Goal: Communication & Community: Share content

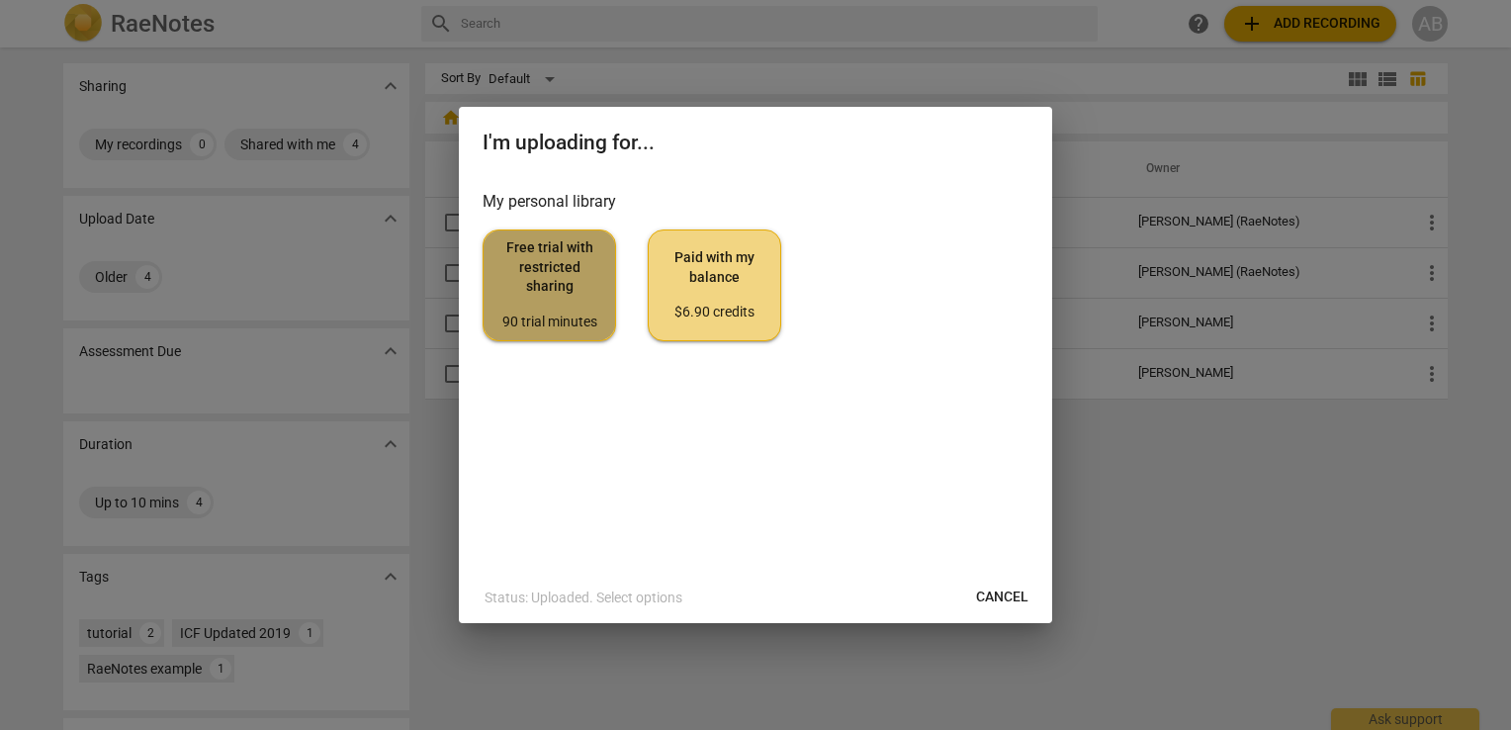
click at [559, 268] on span "Free trial with restricted sharing 90 trial minutes" at bounding box center [549, 284] width 100 height 93
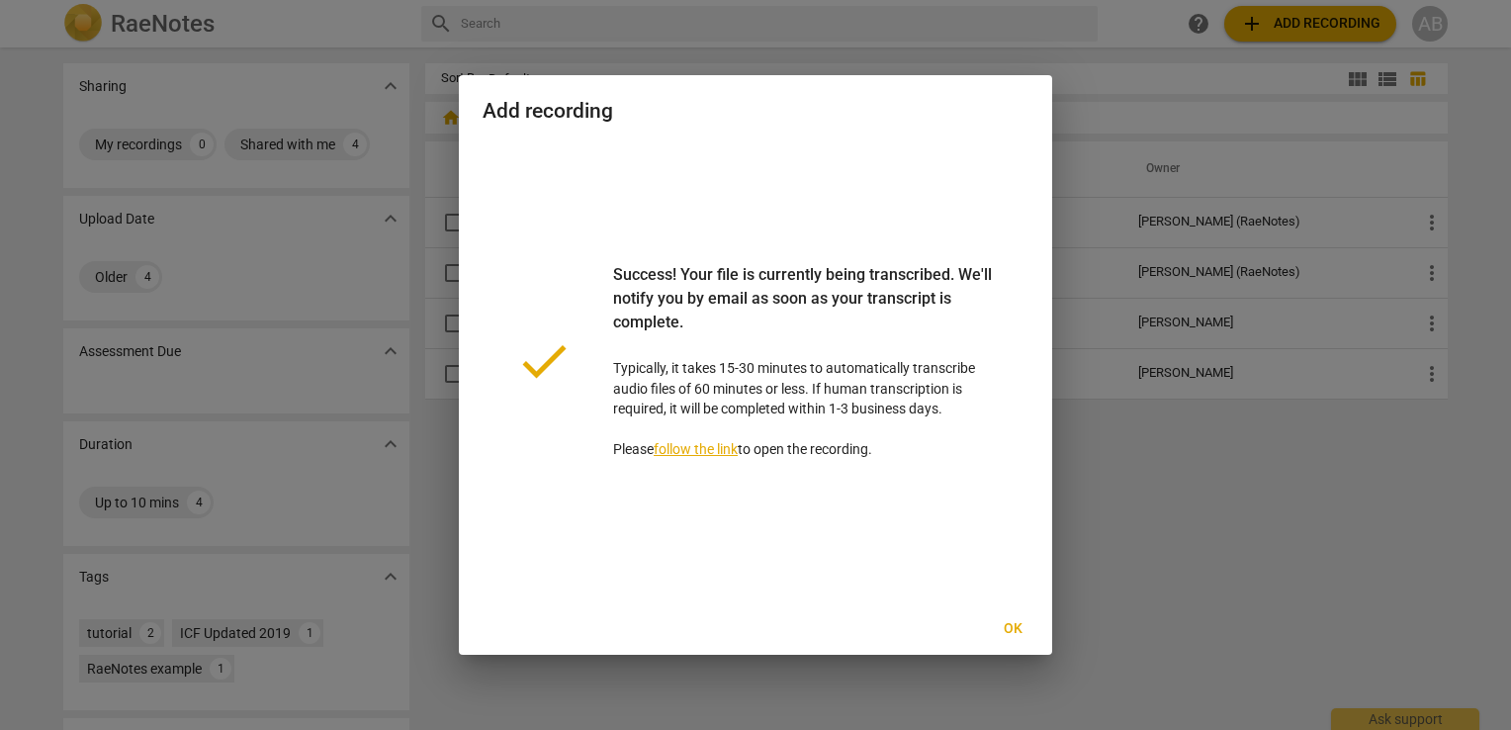
click at [1005, 628] on span "Ok" at bounding box center [1013, 629] width 32 height 20
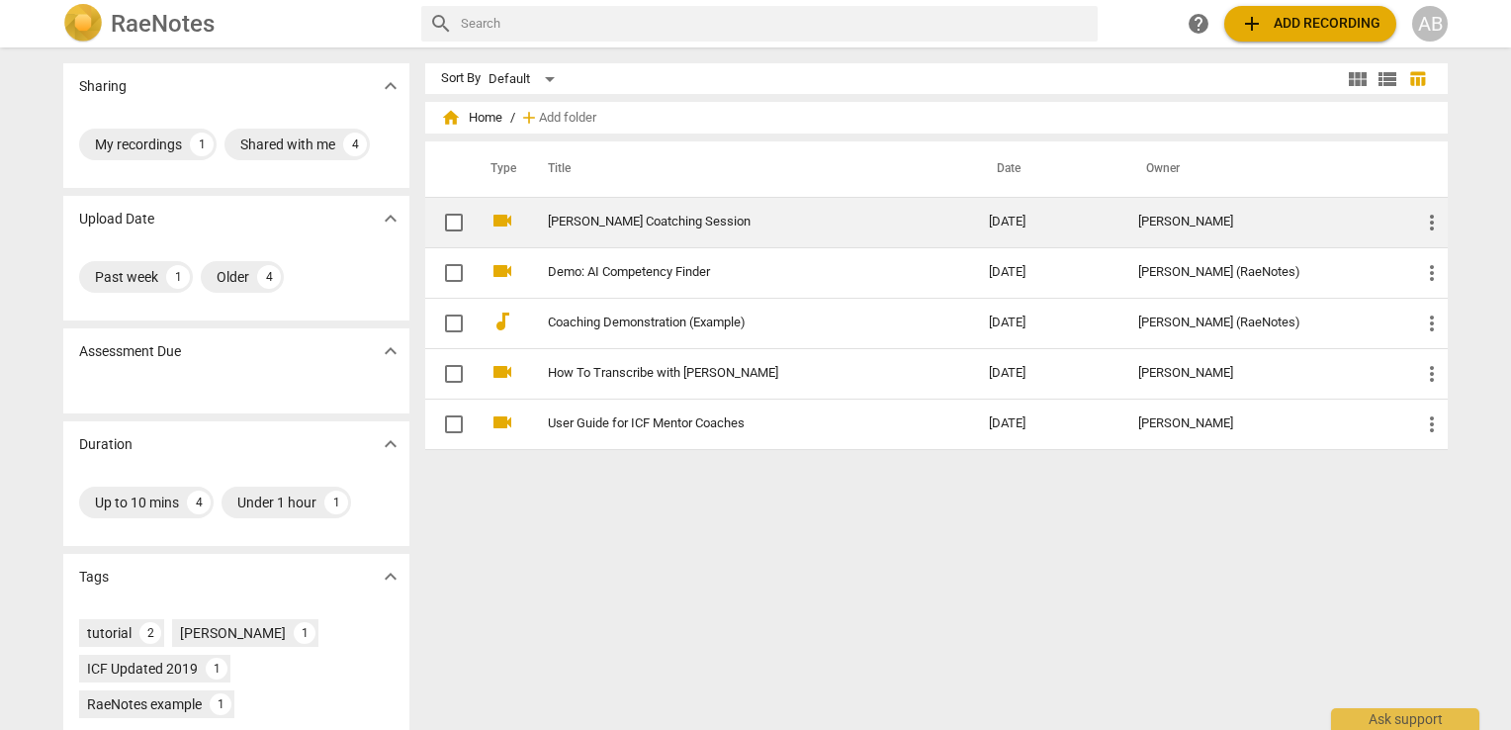
click at [670, 220] on link "[PERSON_NAME] Coatching Session" at bounding box center [733, 222] width 370 height 15
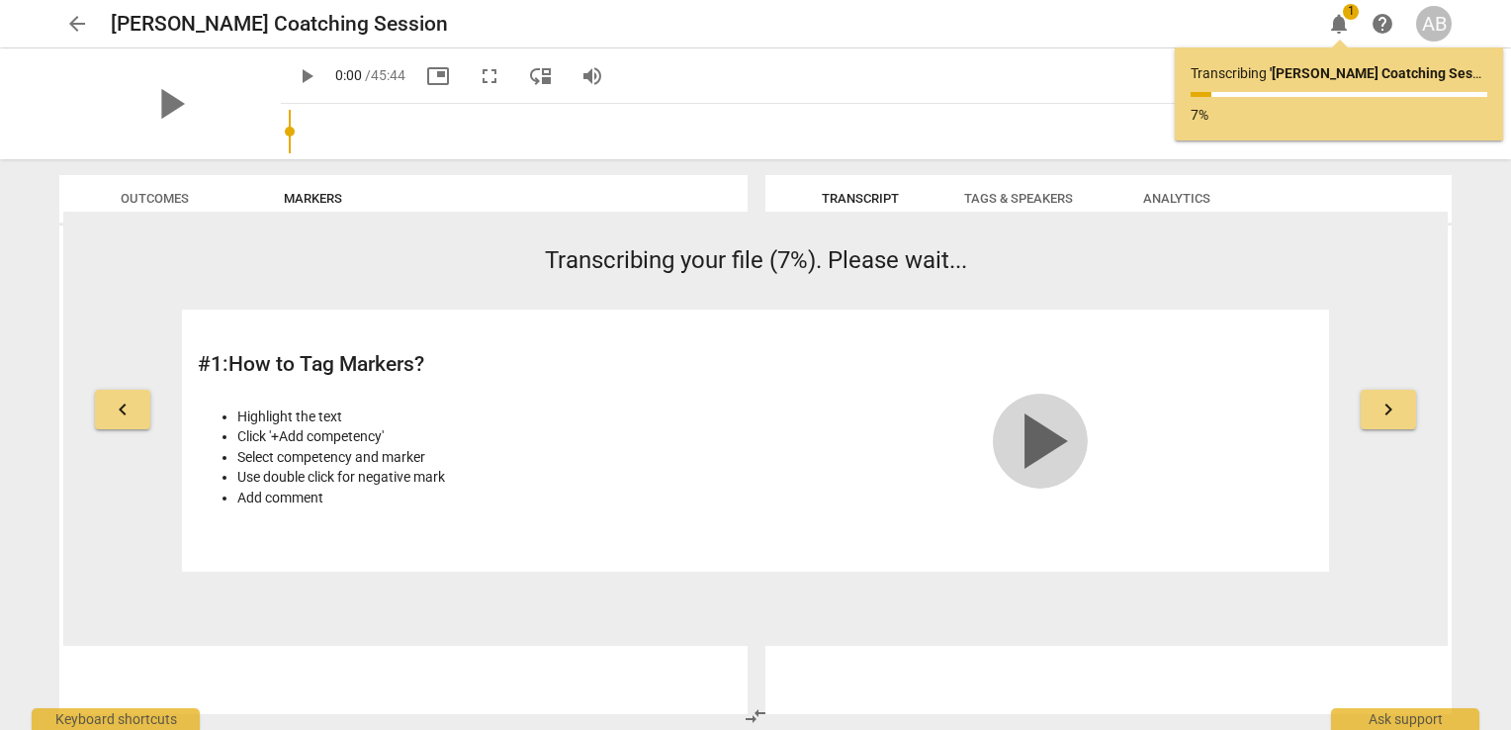
click at [1062, 438] on span "play_arrow" at bounding box center [1040, 441] width 95 height 95
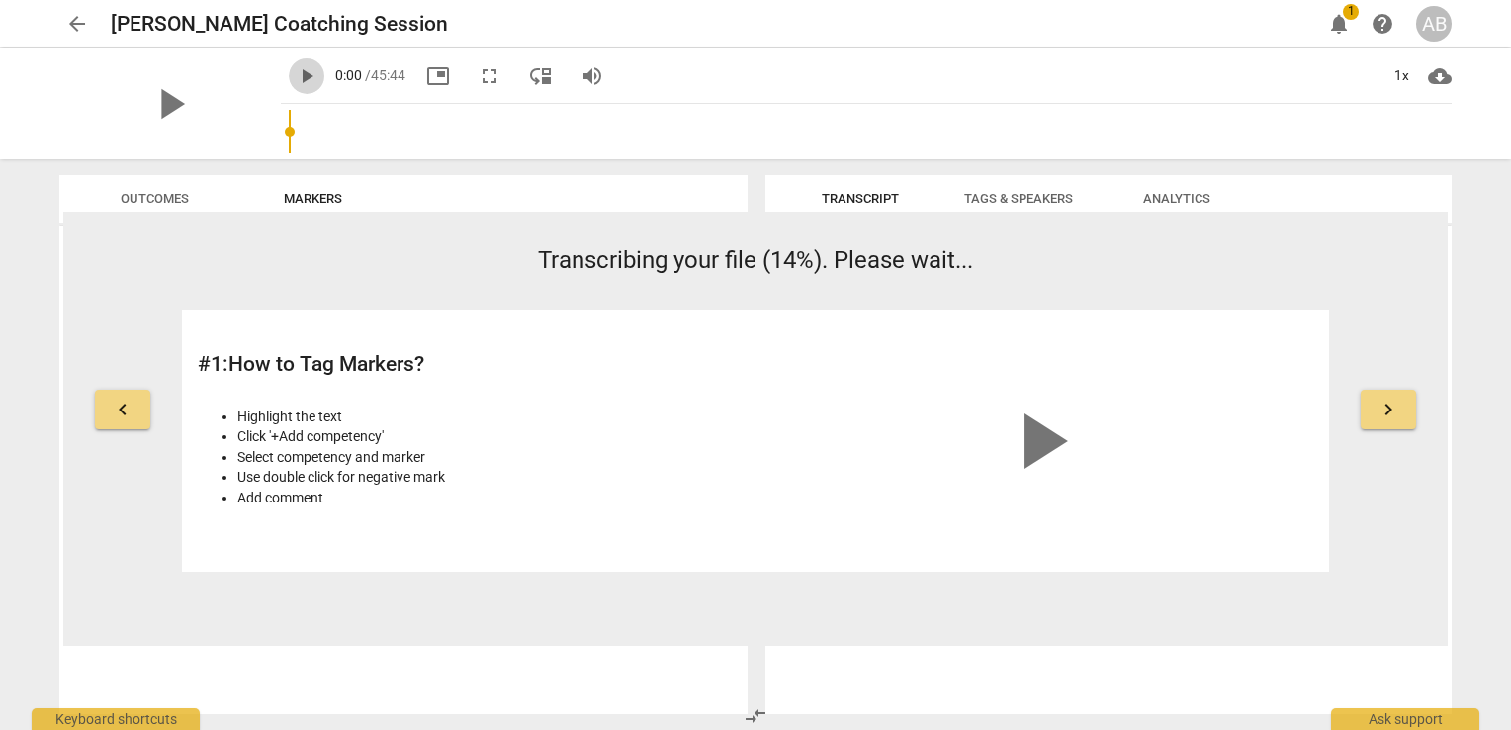
click at [295, 79] on span "play_arrow" at bounding box center [307, 76] width 24 height 24
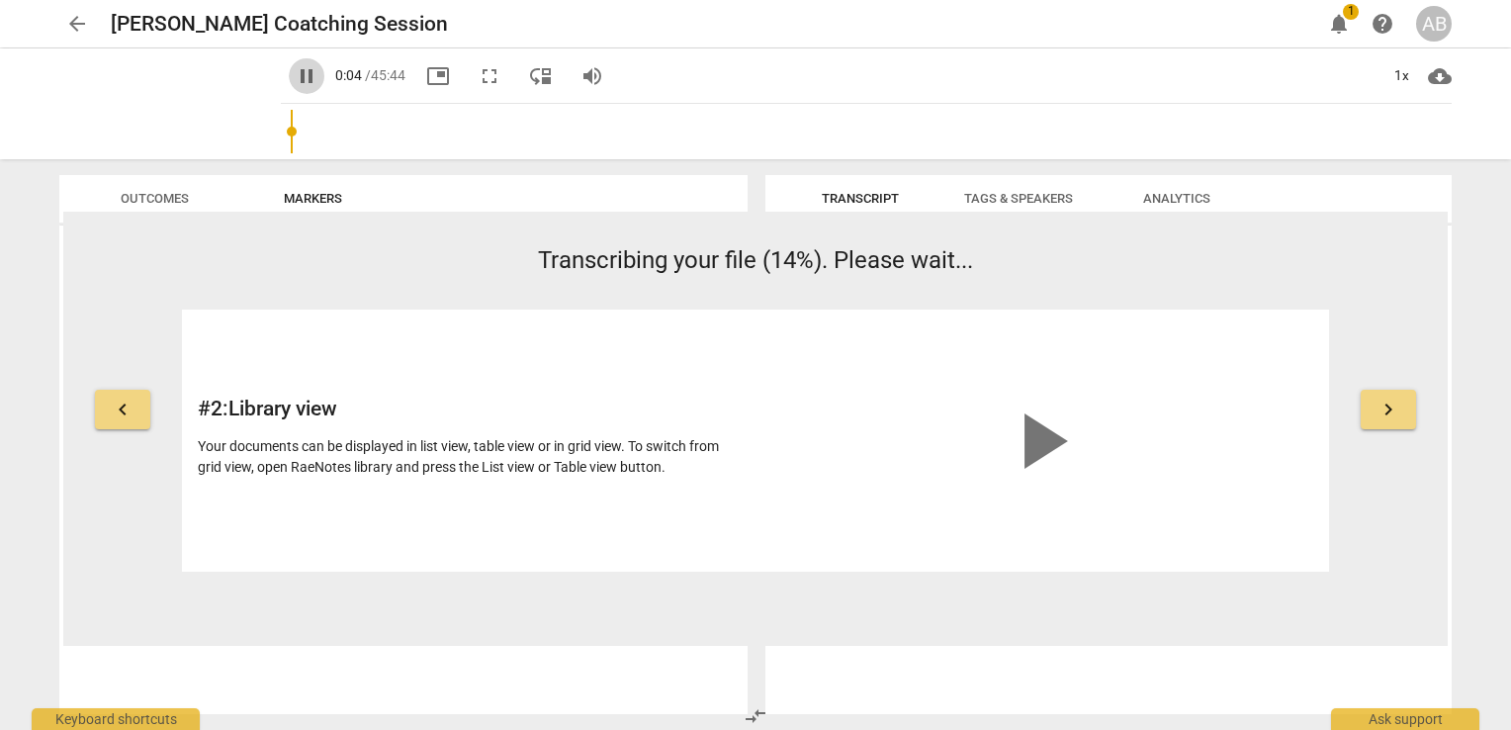
click at [295, 79] on span "pause" at bounding box center [307, 76] width 24 height 24
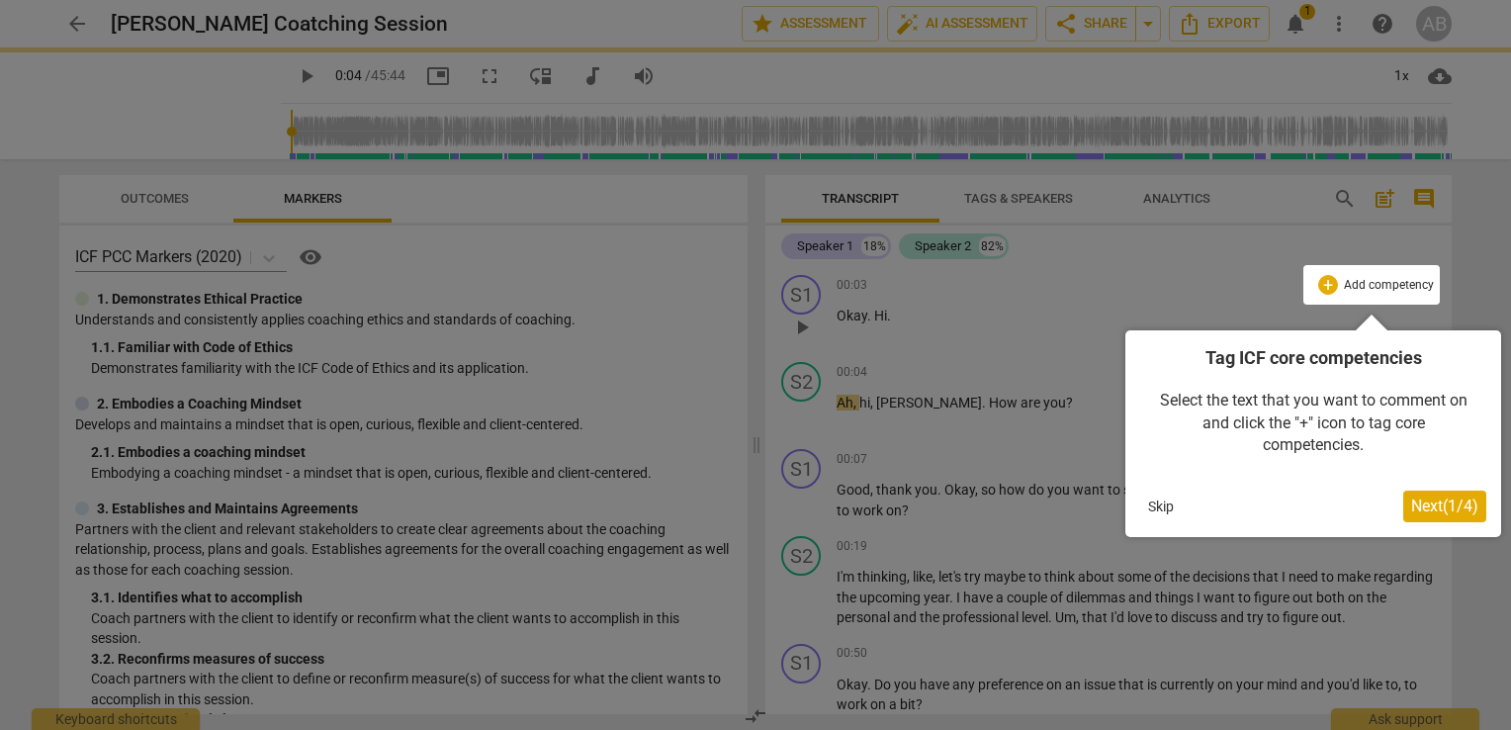
type input "4"
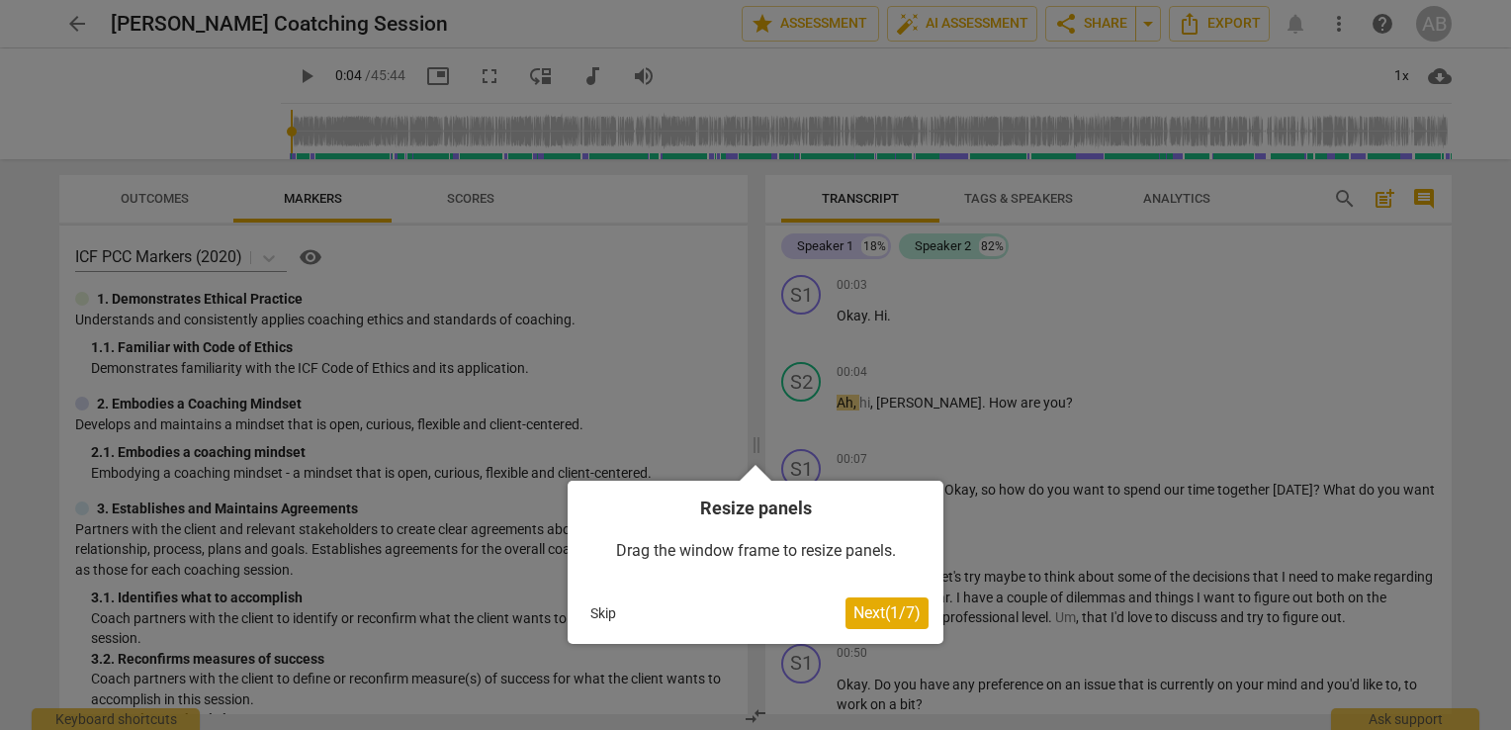
click at [857, 623] on button "Next ( 1 / 7 )" at bounding box center [887, 613] width 83 height 32
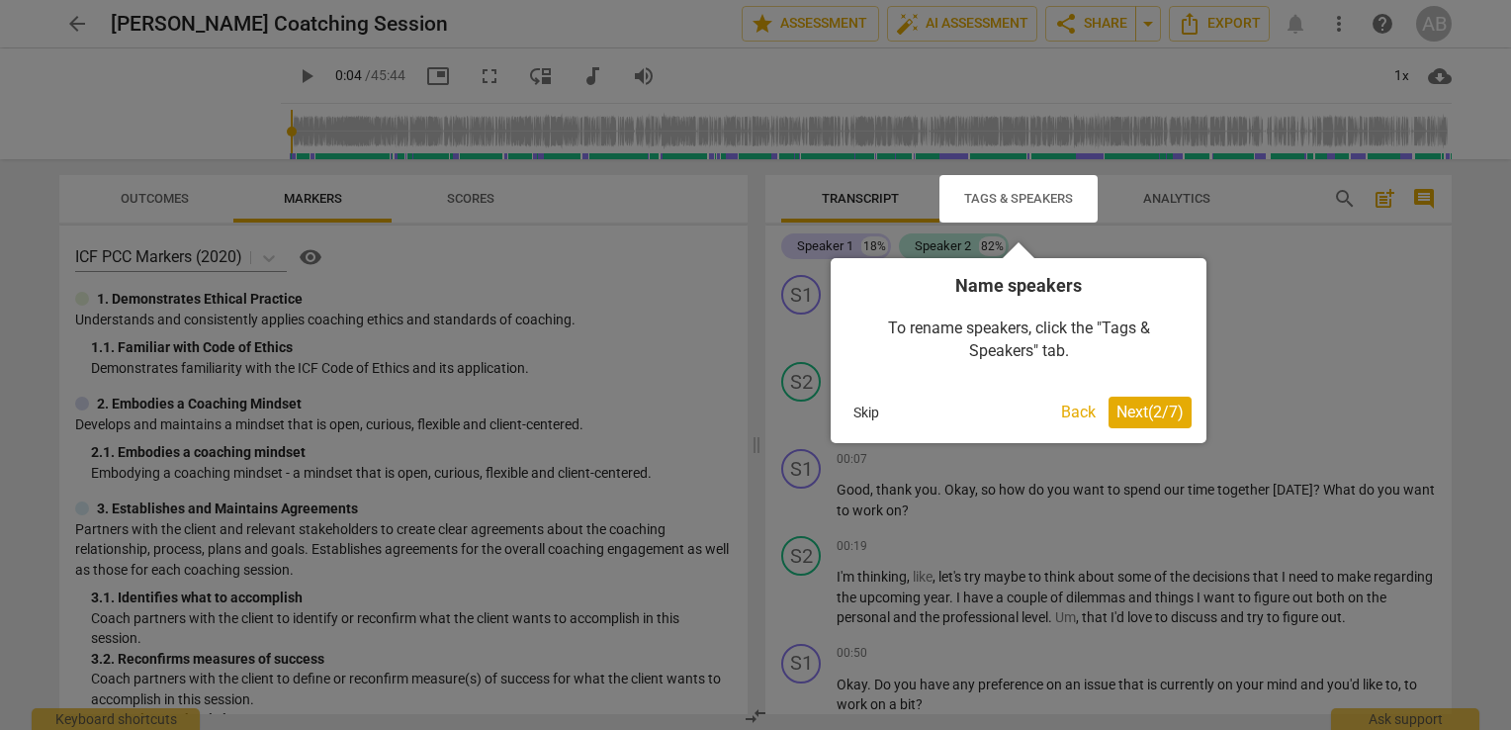
drag, startPoint x: 1131, startPoint y: 413, endPoint x: 1199, endPoint y: 510, distance: 118.0
click at [1199, 510] on div at bounding box center [755, 365] width 1511 height 730
click at [1124, 412] on span "Next ( 2 / 7 )" at bounding box center [1150, 412] width 67 height 19
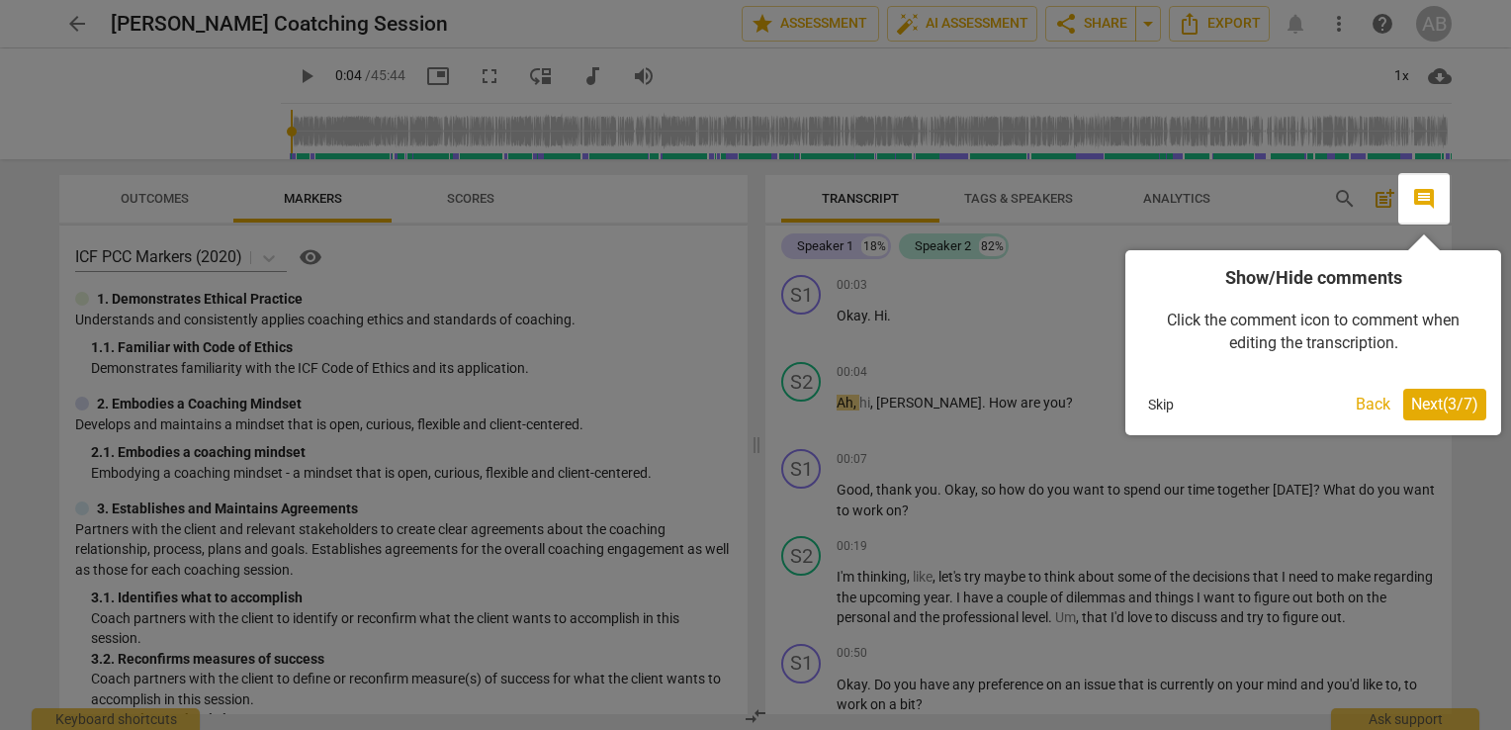
click at [1420, 409] on span "Next ( 3 / 7 )" at bounding box center [1444, 404] width 67 height 19
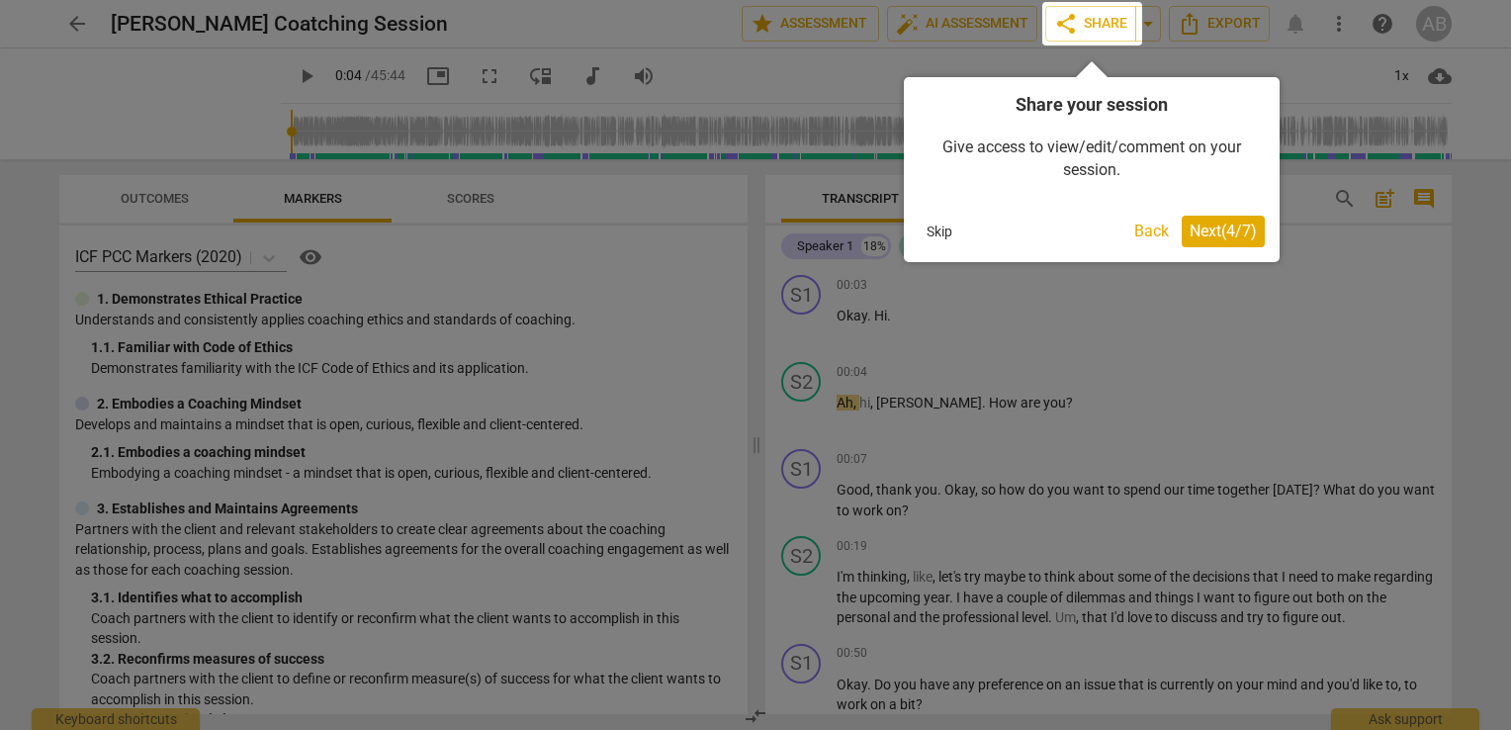
click at [1234, 232] on span "Next ( 4 / 7 )" at bounding box center [1223, 231] width 67 height 19
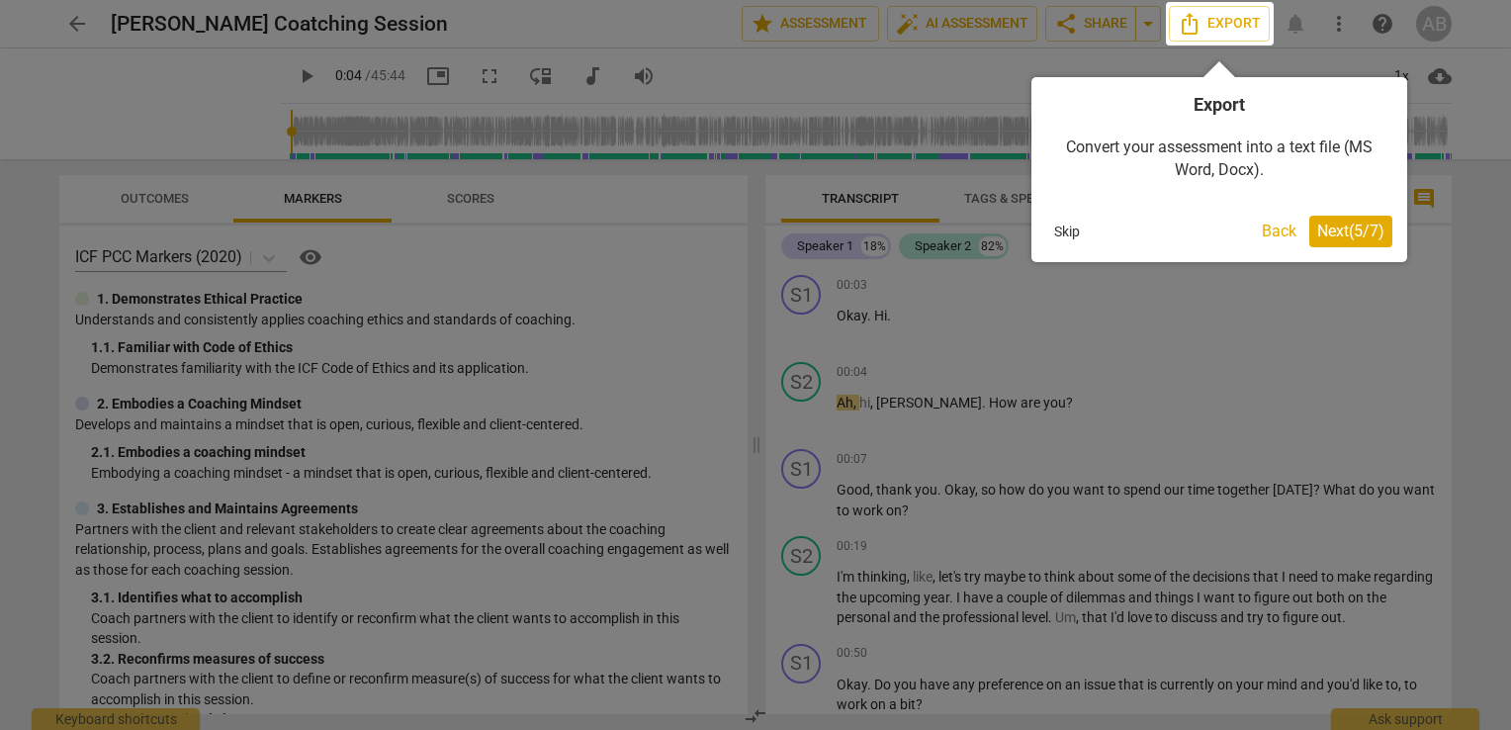
drag, startPoint x: 1335, startPoint y: 242, endPoint x: 1364, endPoint y: 208, distance: 45.0
click at [1364, 208] on div "Export Convert your assessment into a text file (MS Word, Docx). Skip Back Next…" at bounding box center [1220, 169] width 376 height 185
click at [1364, 226] on span "Next ( 5 / 7 )" at bounding box center [1350, 231] width 67 height 19
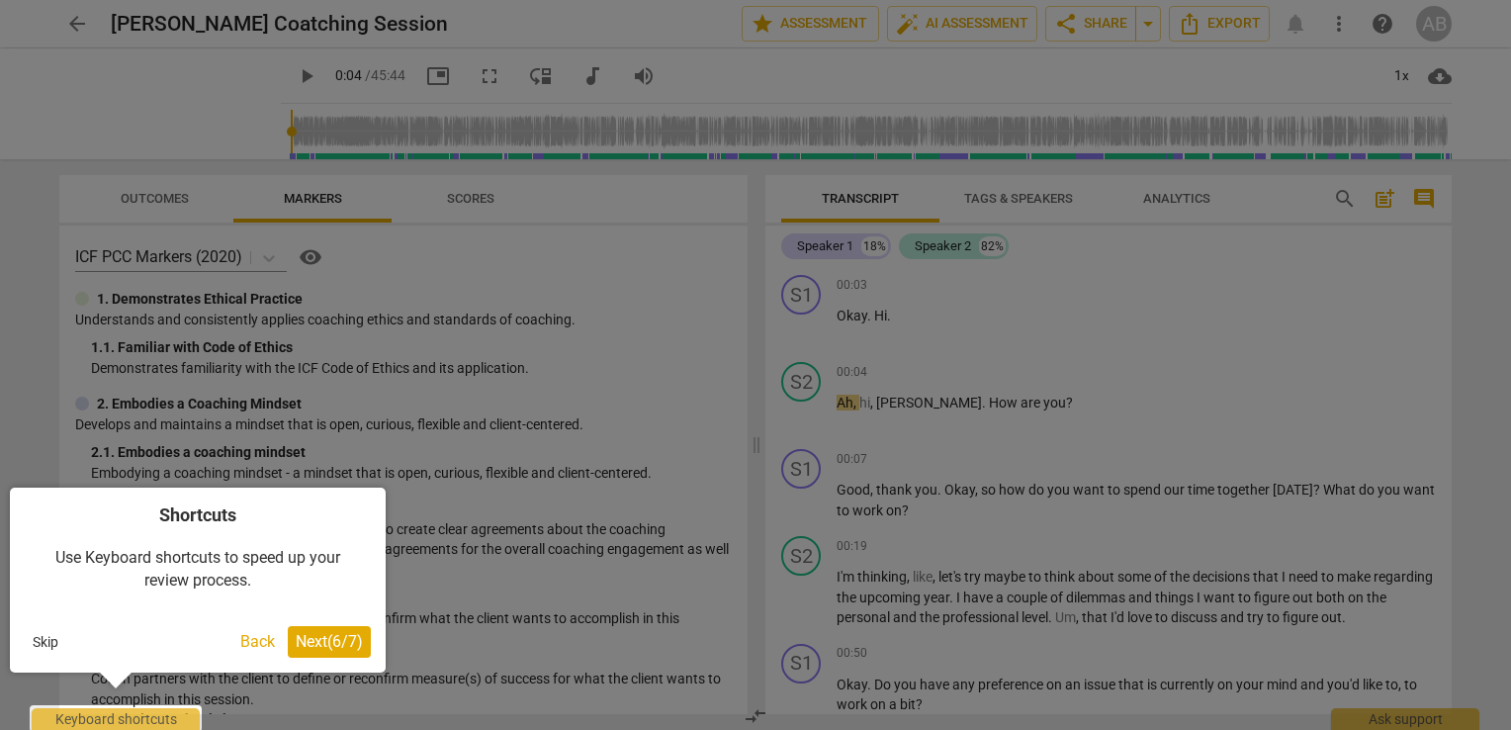
click at [334, 636] on span "Next ( 6 / 7 )" at bounding box center [329, 641] width 67 height 19
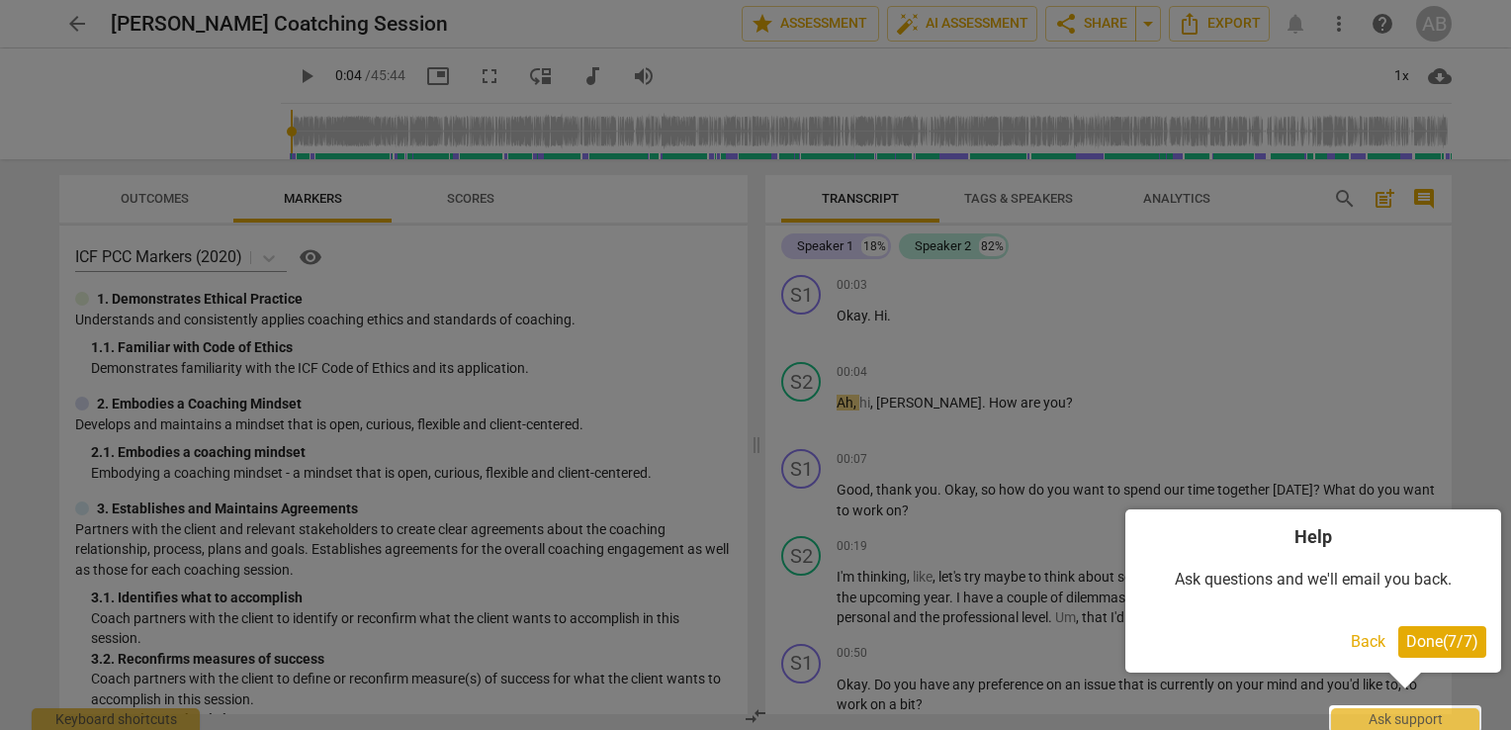
click at [1408, 645] on span "Done ( 7 / 7 )" at bounding box center [1442, 641] width 72 height 19
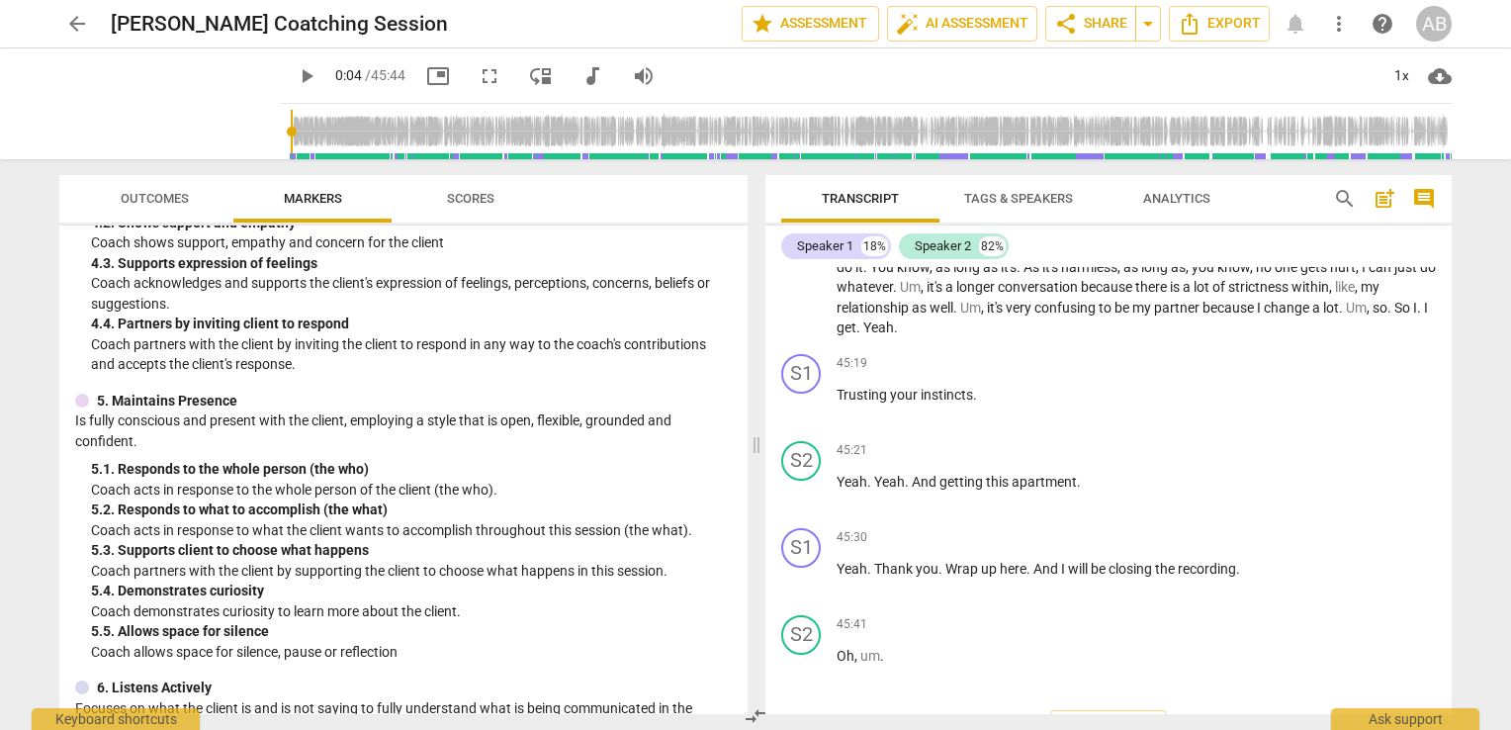
scroll to position [596, 0]
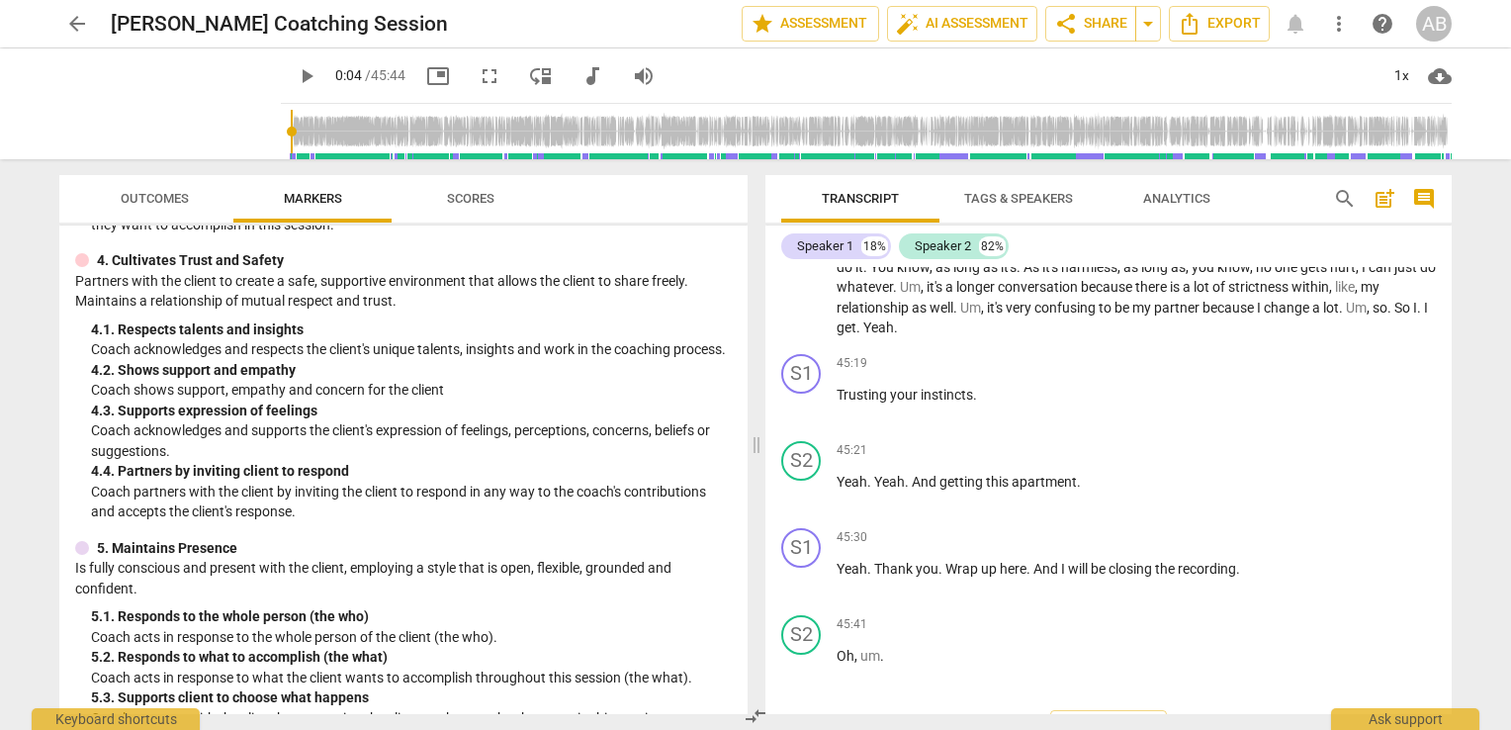
click at [458, 193] on span "Scores" at bounding box center [470, 198] width 47 height 15
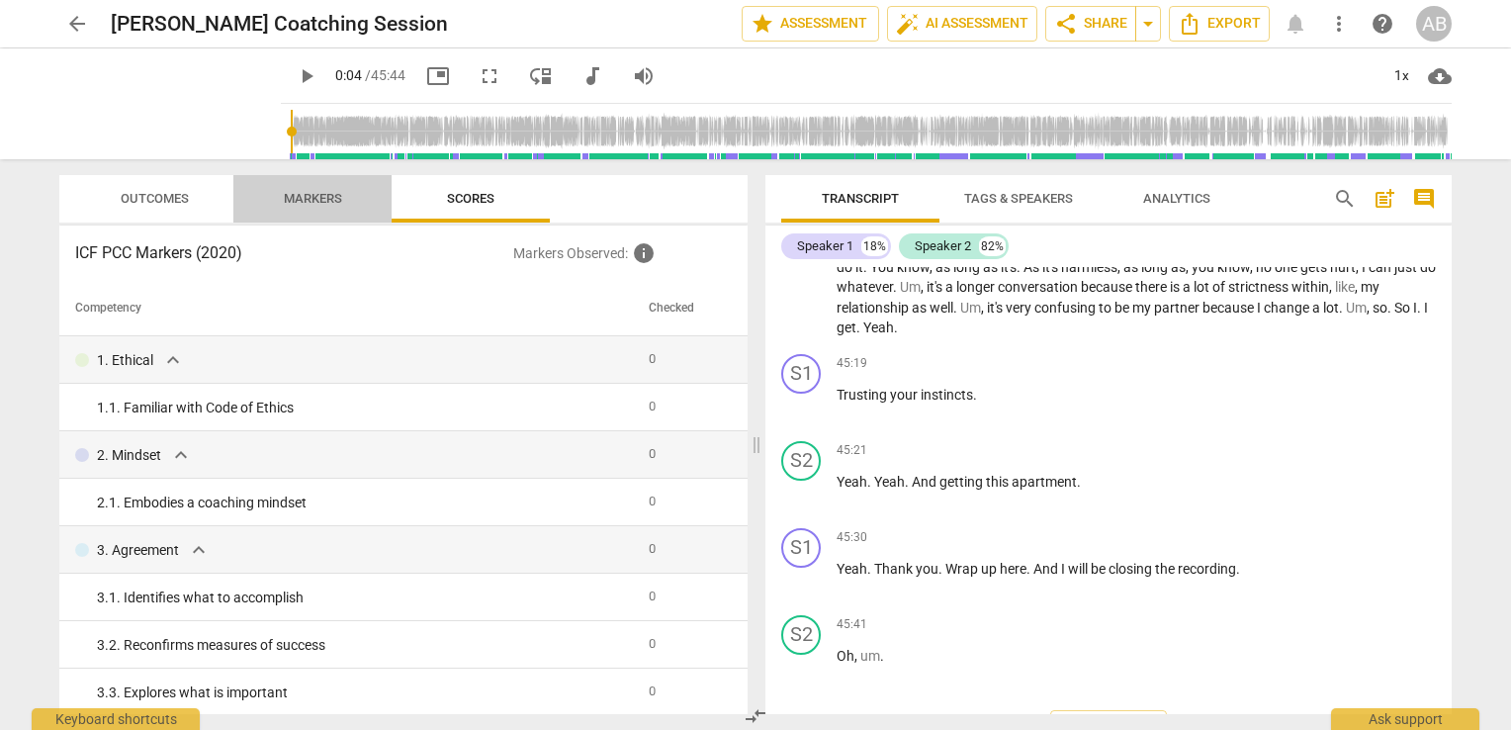
click at [294, 204] on span "Markers" at bounding box center [313, 198] width 58 height 15
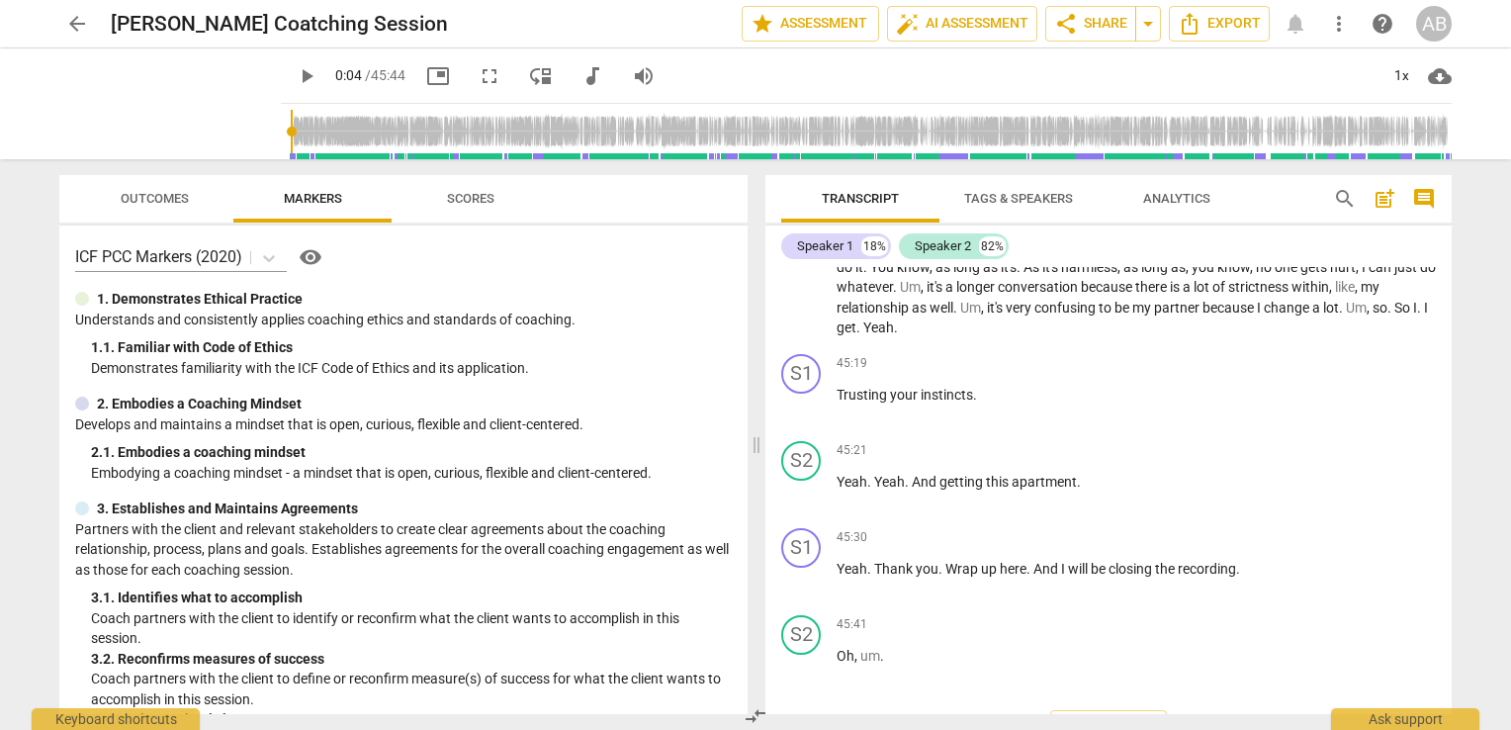
click at [181, 192] on span "Outcomes" at bounding box center [155, 198] width 68 height 15
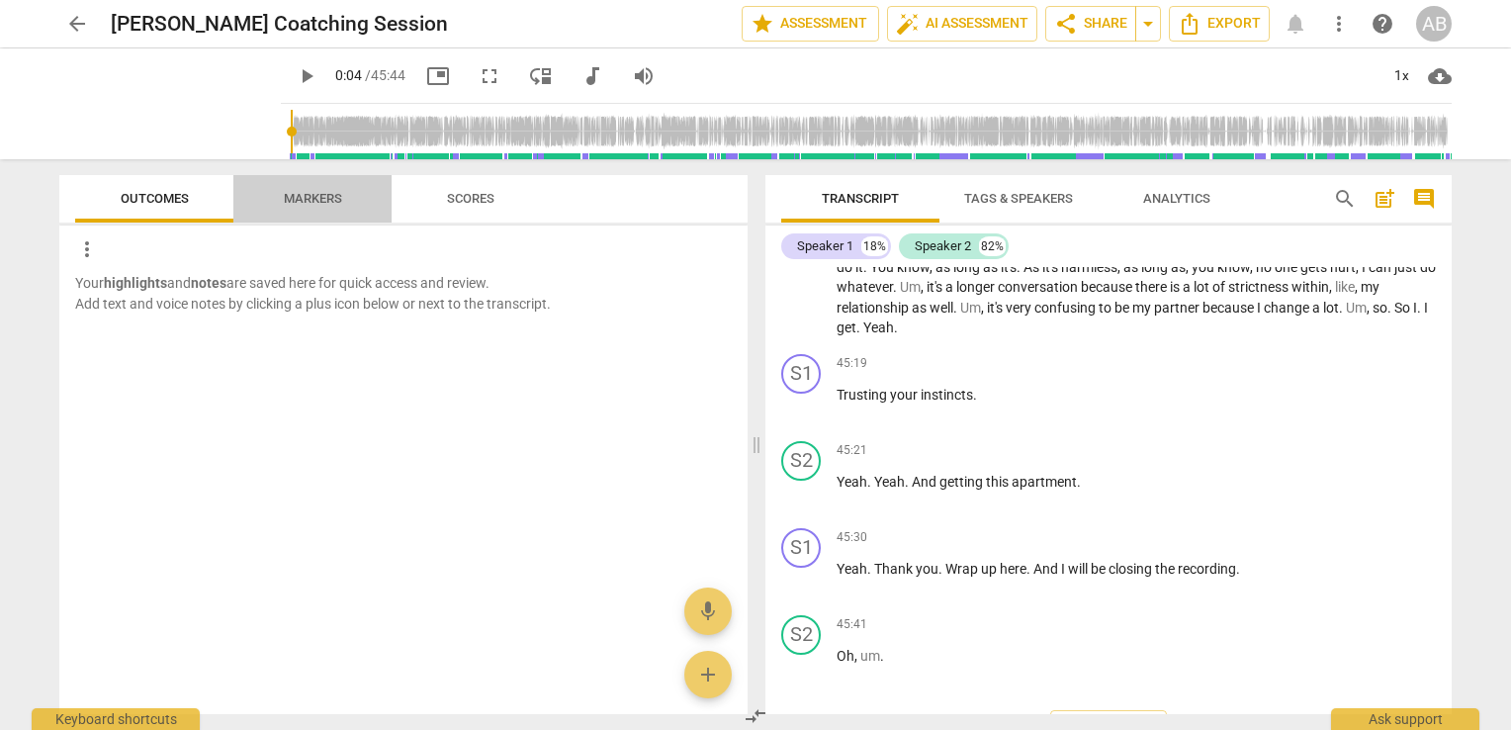
click at [330, 186] on span "Markers" at bounding box center [313, 199] width 106 height 27
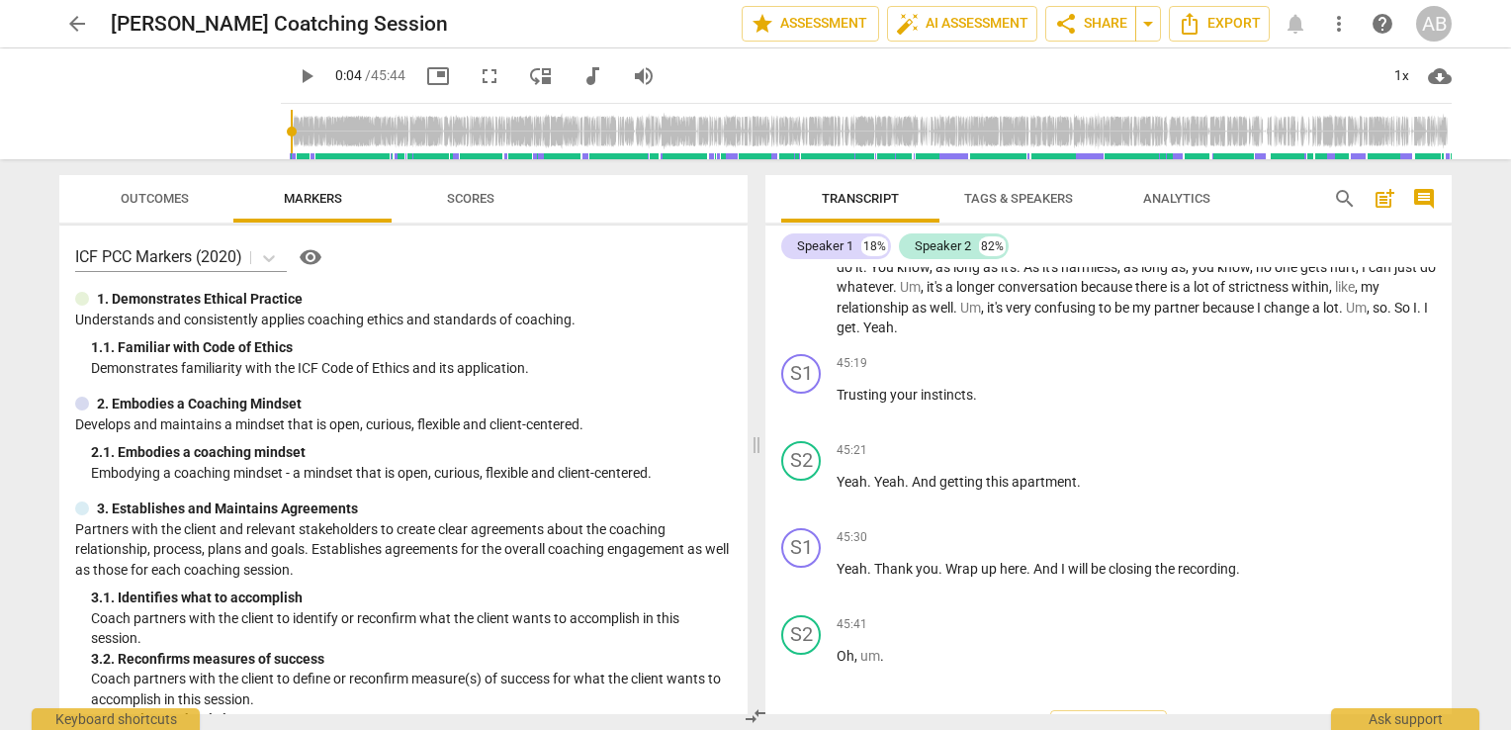
click at [478, 196] on span "Scores" at bounding box center [470, 198] width 47 height 15
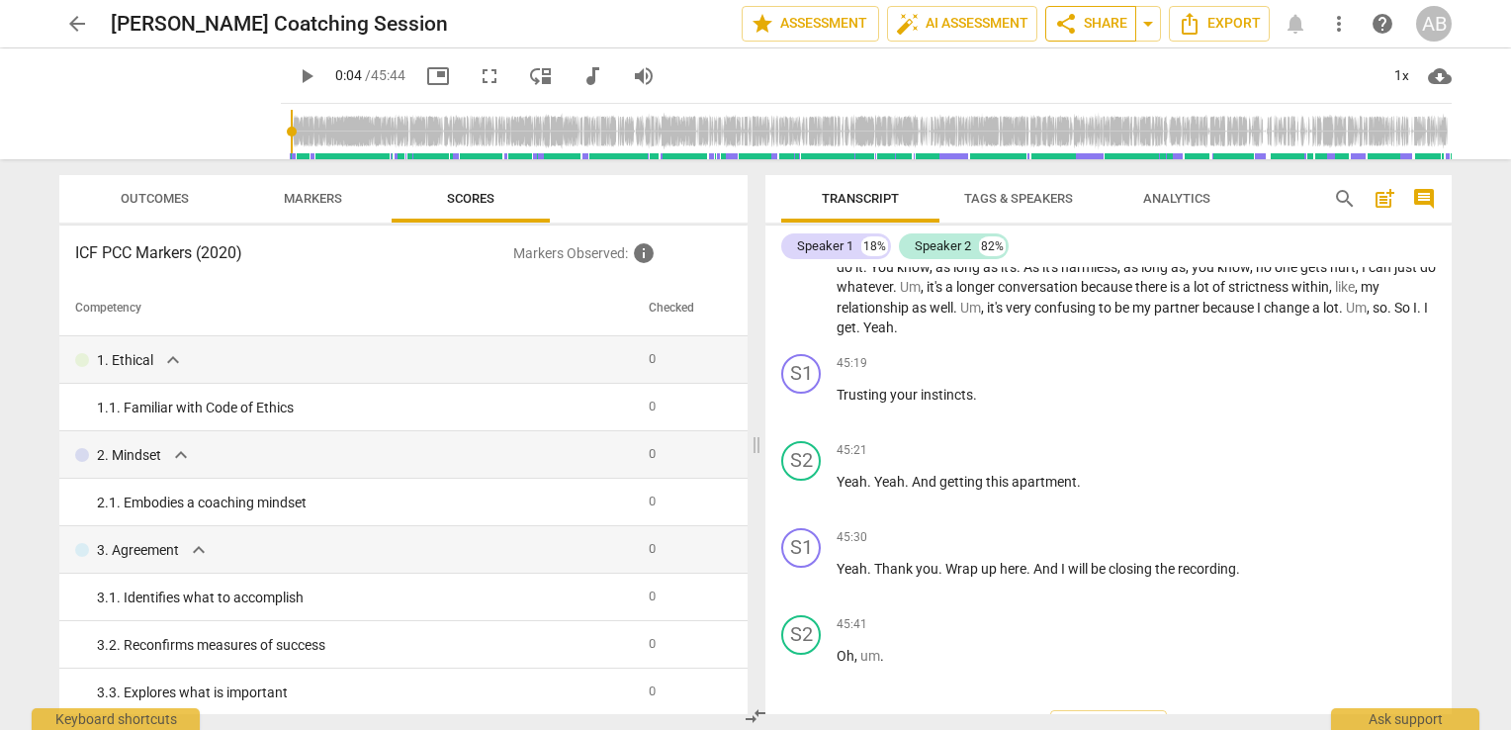
click at [1105, 23] on span "share Share" at bounding box center [1090, 24] width 73 height 24
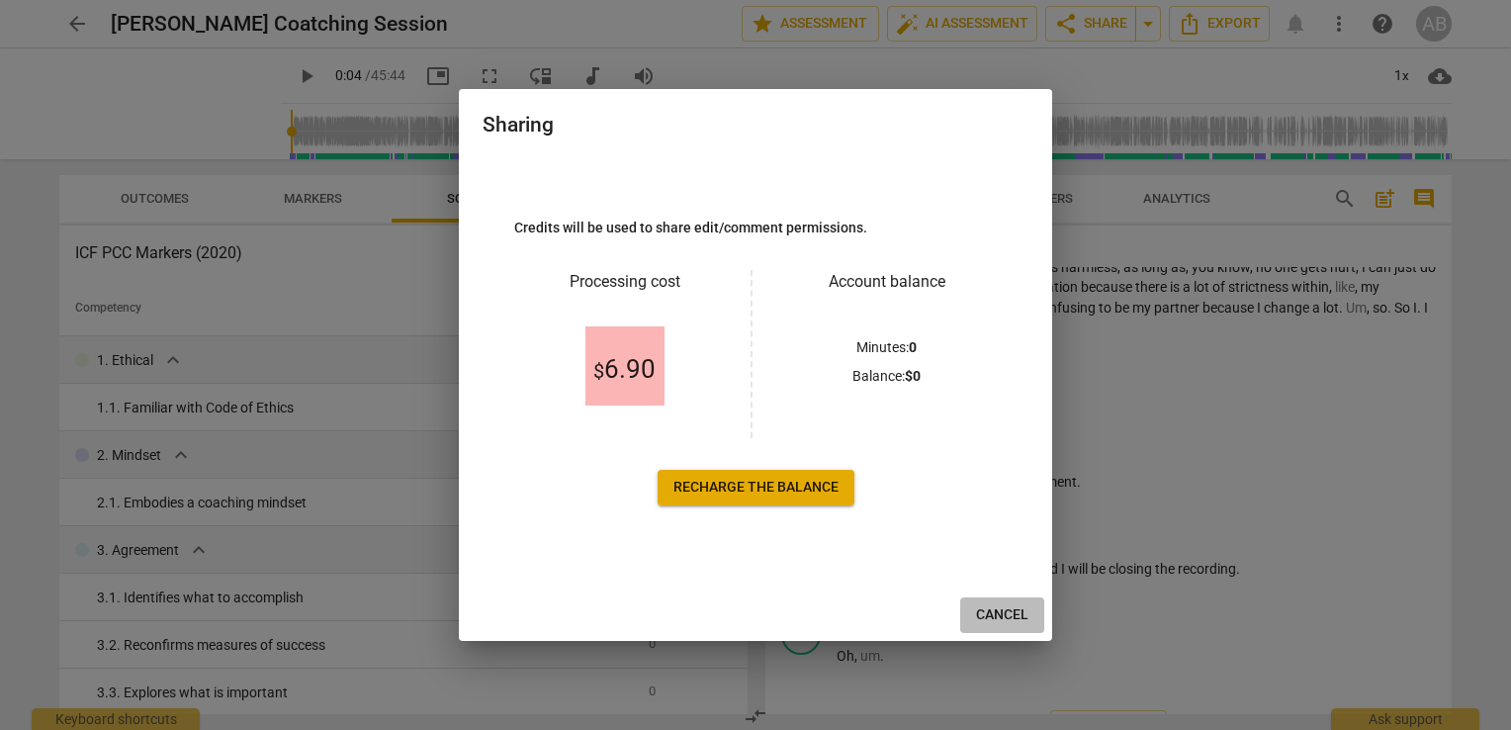
click at [997, 619] on span "Cancel" at bounding box center [1002, 615] width 52 height 20
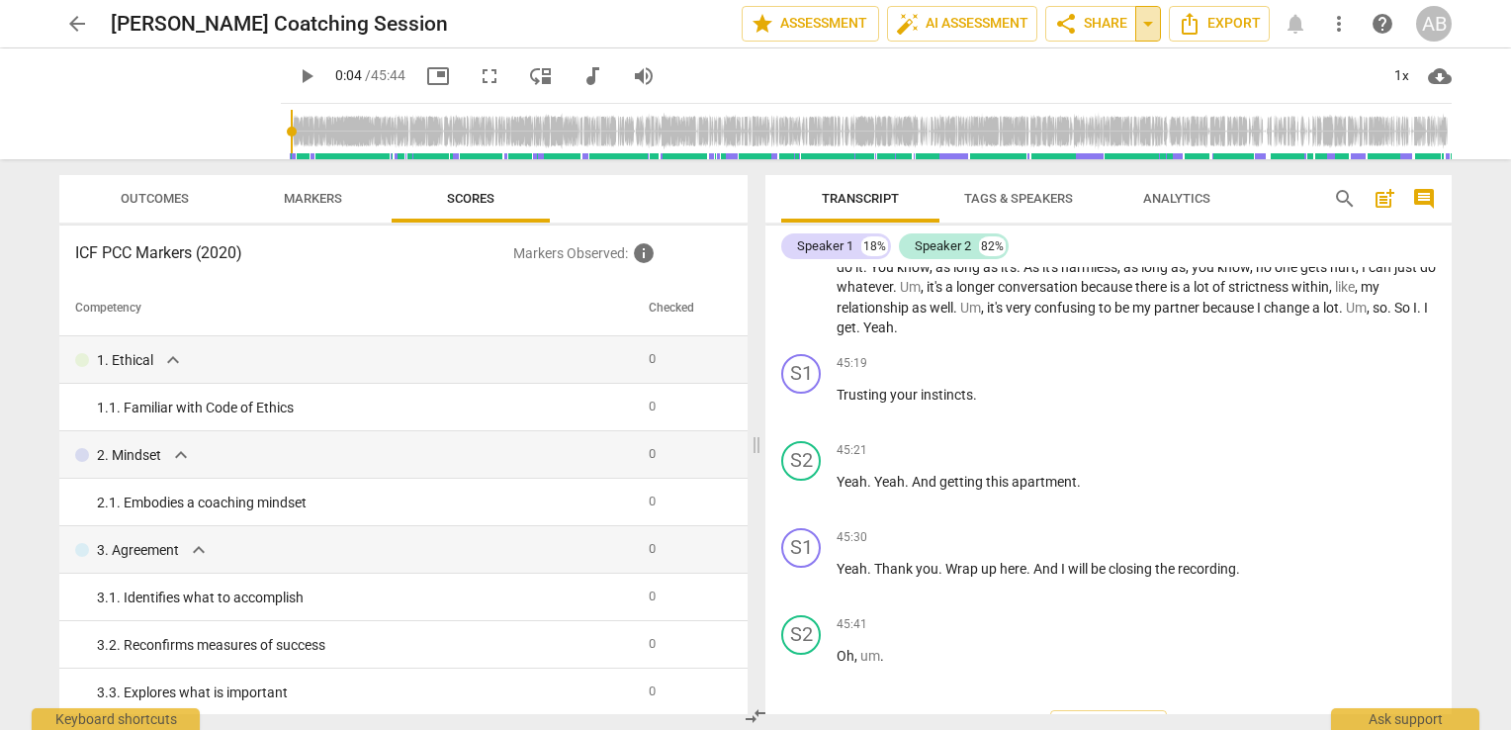
click at [1153, 22] on span "arrow_drop_down" at bounding box center [1148, 24] width 24 height 24
click at [1218, 26] on span "Export" at bounding box center [1219, 24] width 83 height 24
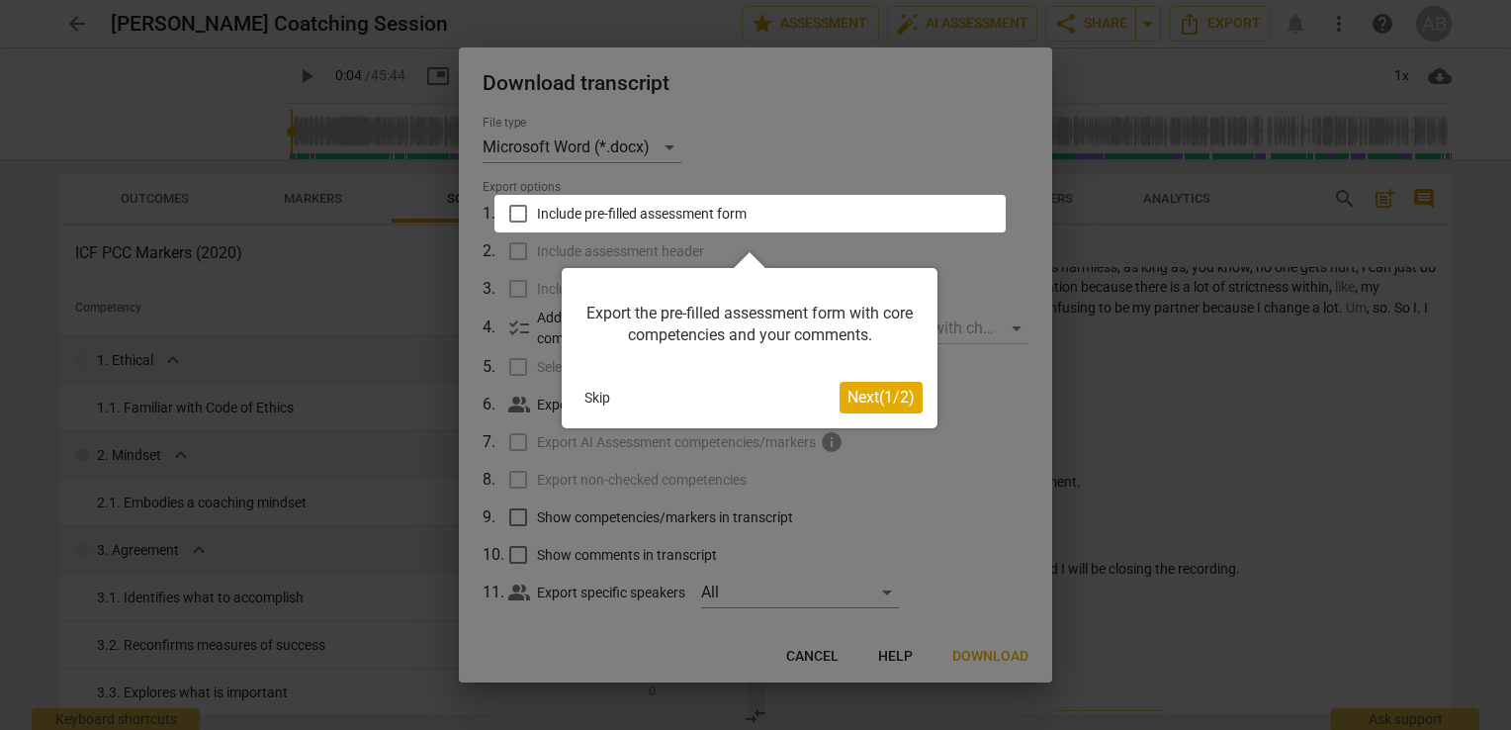
click at [879, 401] on span "Next ( 1 / 2 )" at bounding box center [881, 397] width 67 height 19
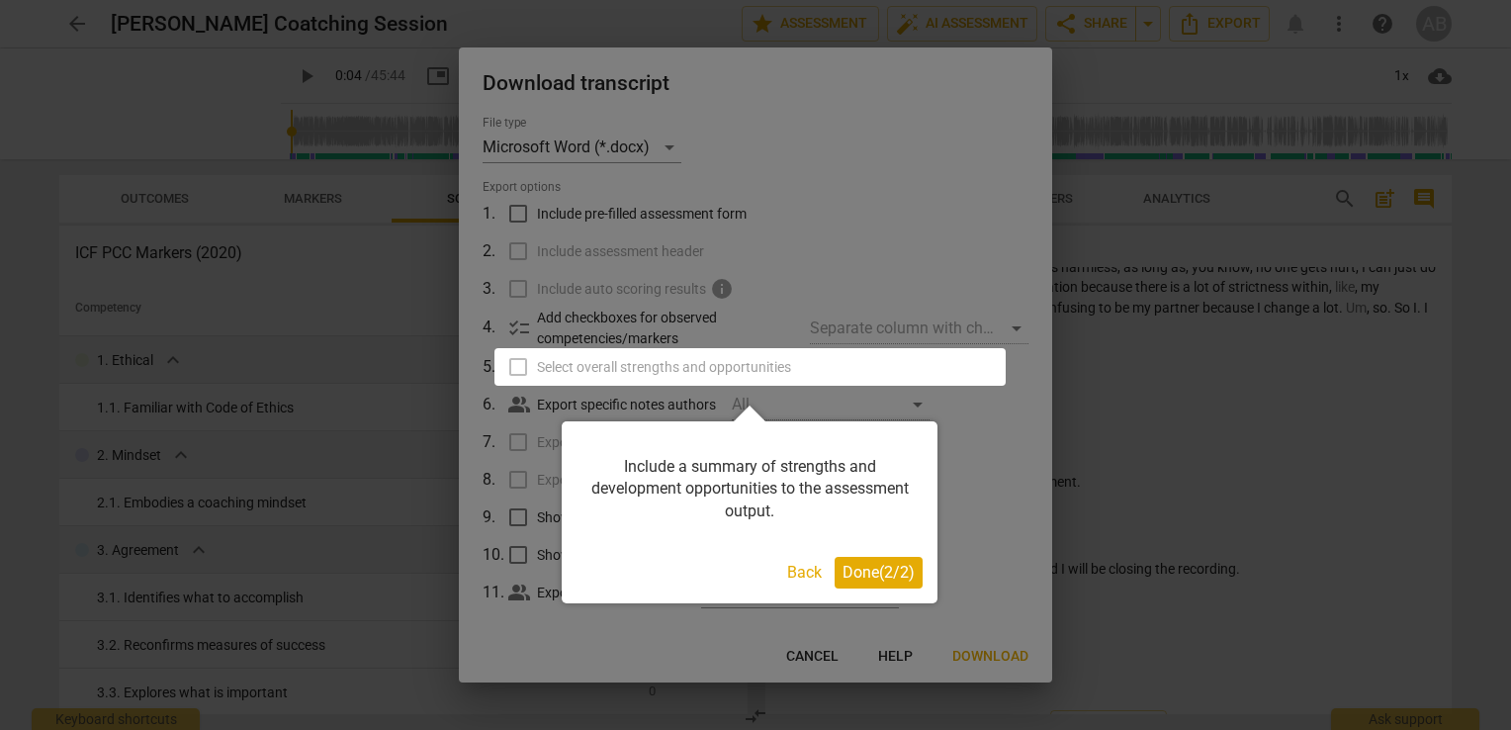
click at [861, 581] on span "Done ( 2 / 2 )" at bounding box center [879, 572] width 72 height 19
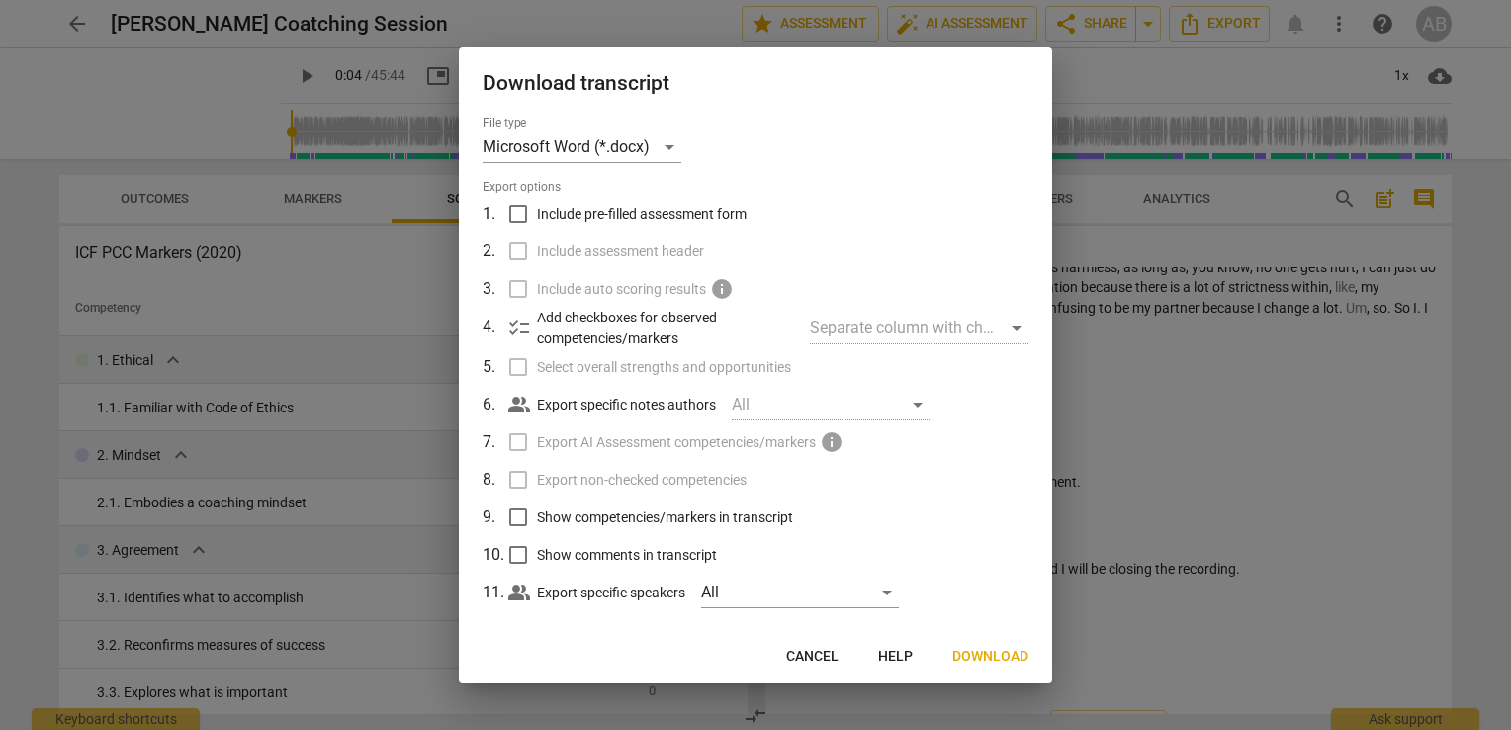
click at [1130, 85] on div at bounding box center [755, 365] width 1511 height 730
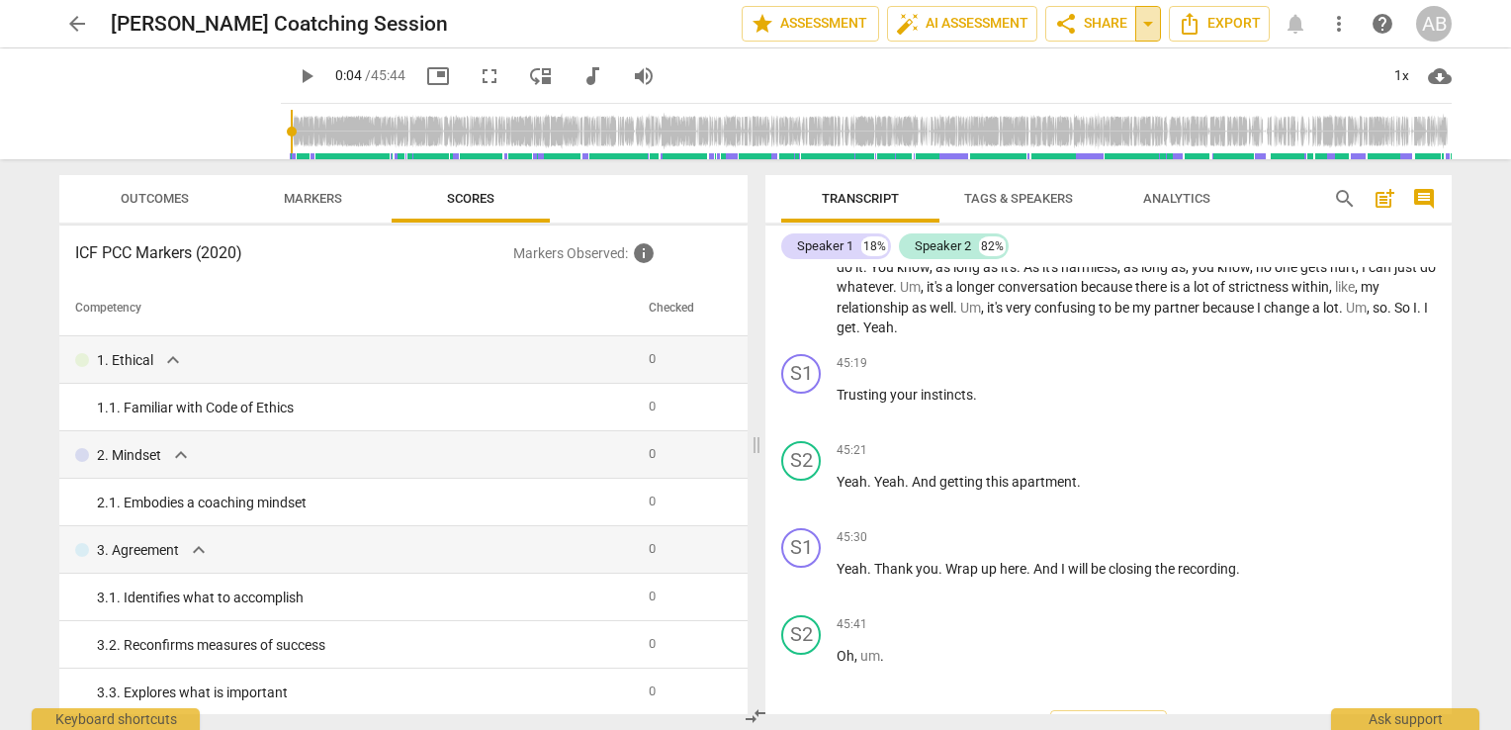
click at [1146, 30] on span "arrow_drop_down" at bounding box center [1148, 24] width 24 height 24
click at [1084, 20] on span "share Share" at bounding box center [1090, 24] width 73 height 24
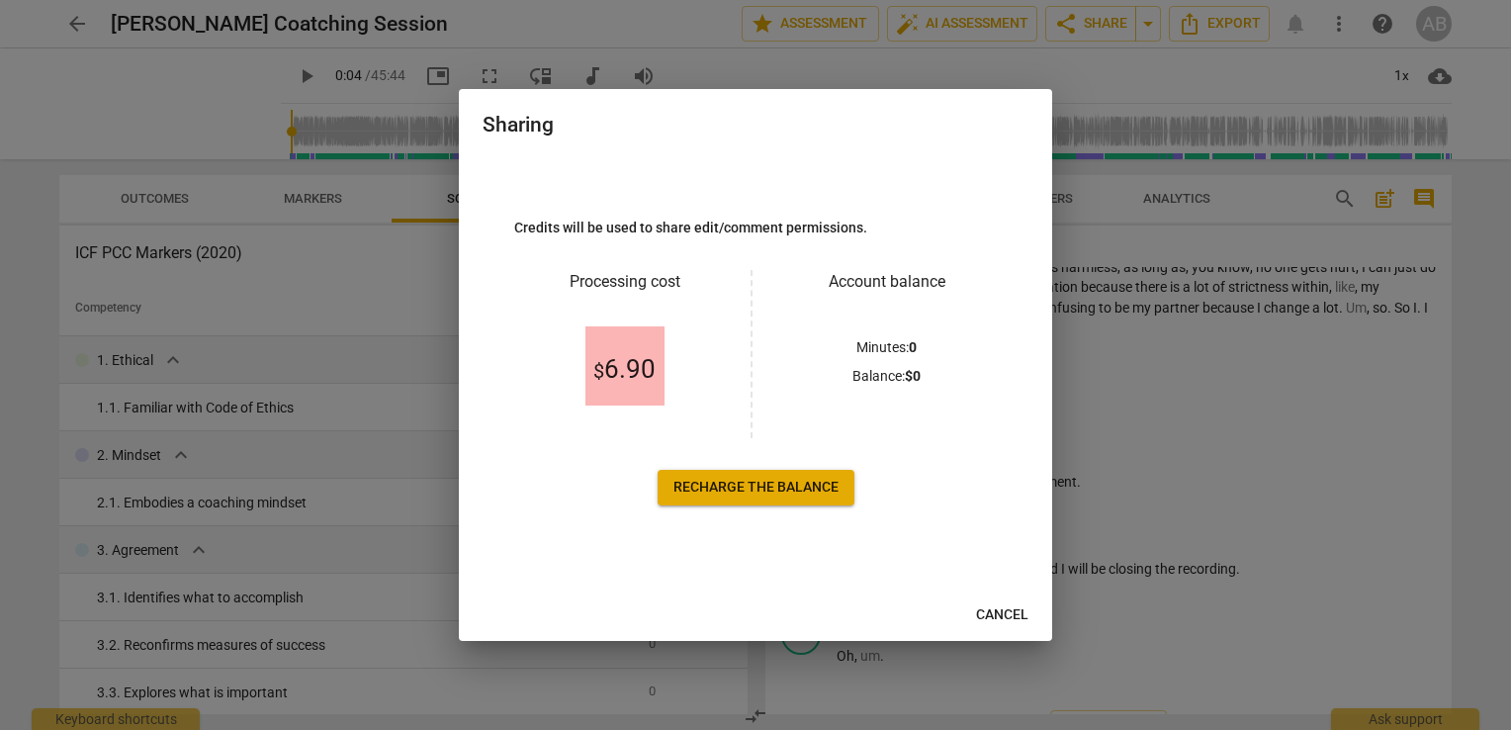
click at [1280, 316] on div at bounding box center [755, 365] width 1511 height 730
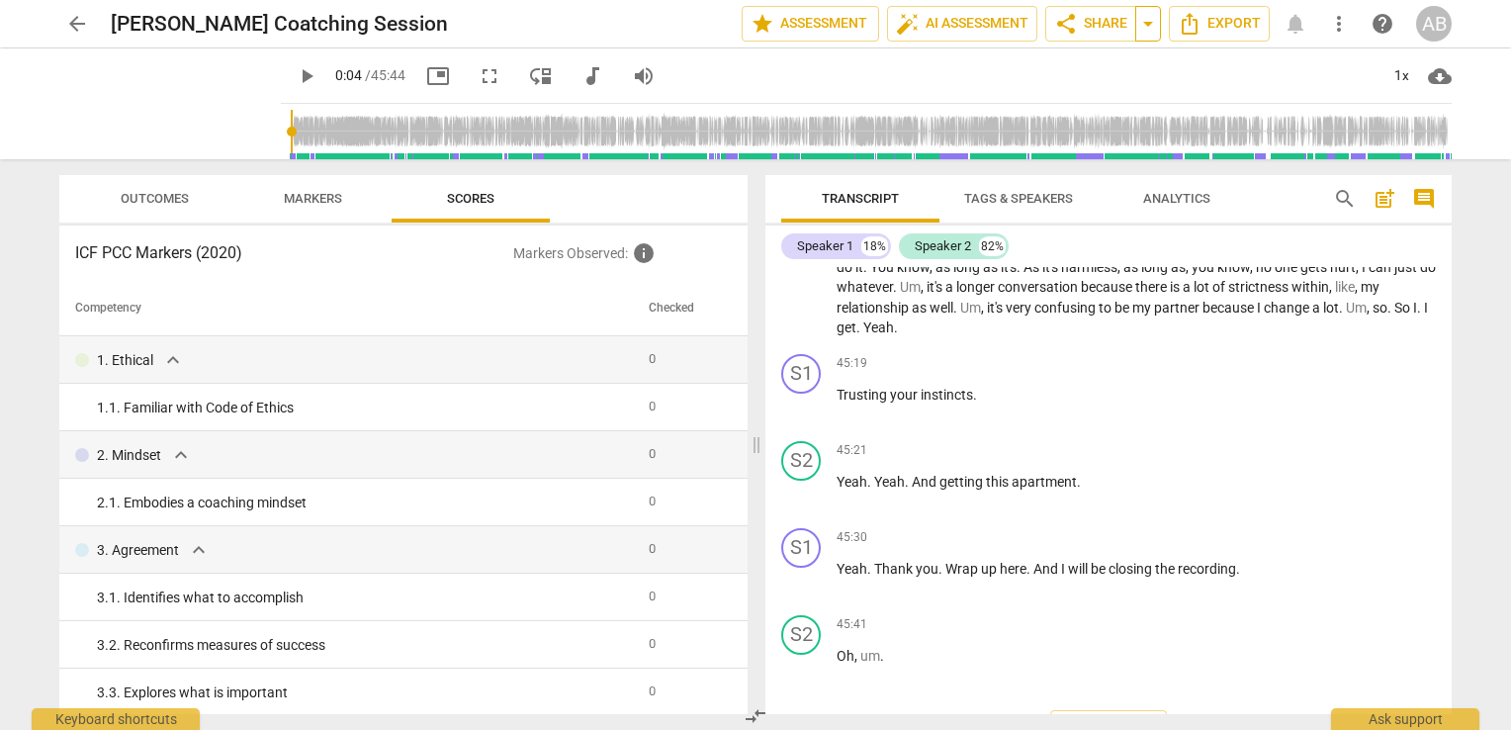
click at [1157, 23] on span "arrow_drop_down" at bounding box center [1148, 24] width 24 height 24
click at [1077, 30] on span "share Share" at bounding box center [1090, 24] width 73 height 24
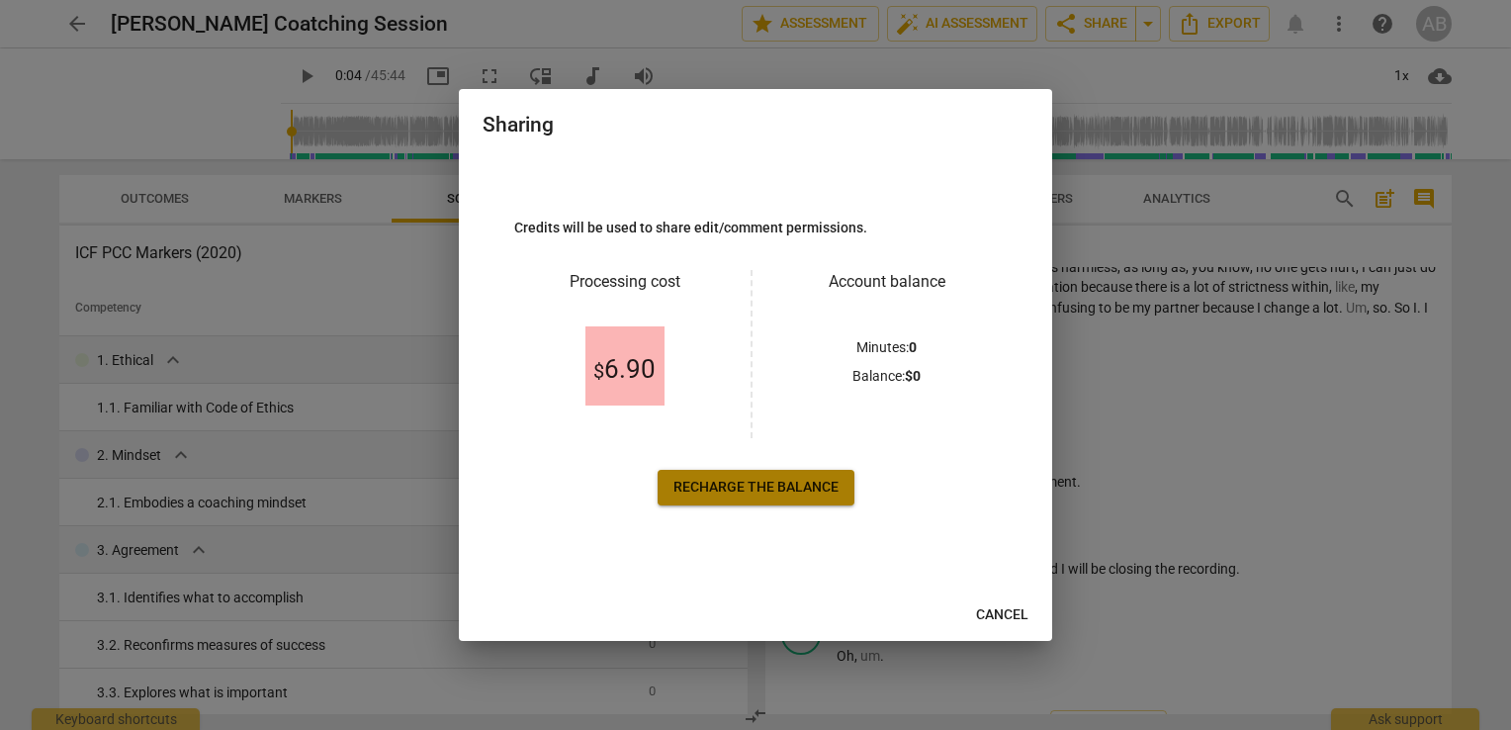
click at [764, 486] on span "Recharge the balance" at bounding box center [756, 488] width 165 height 20
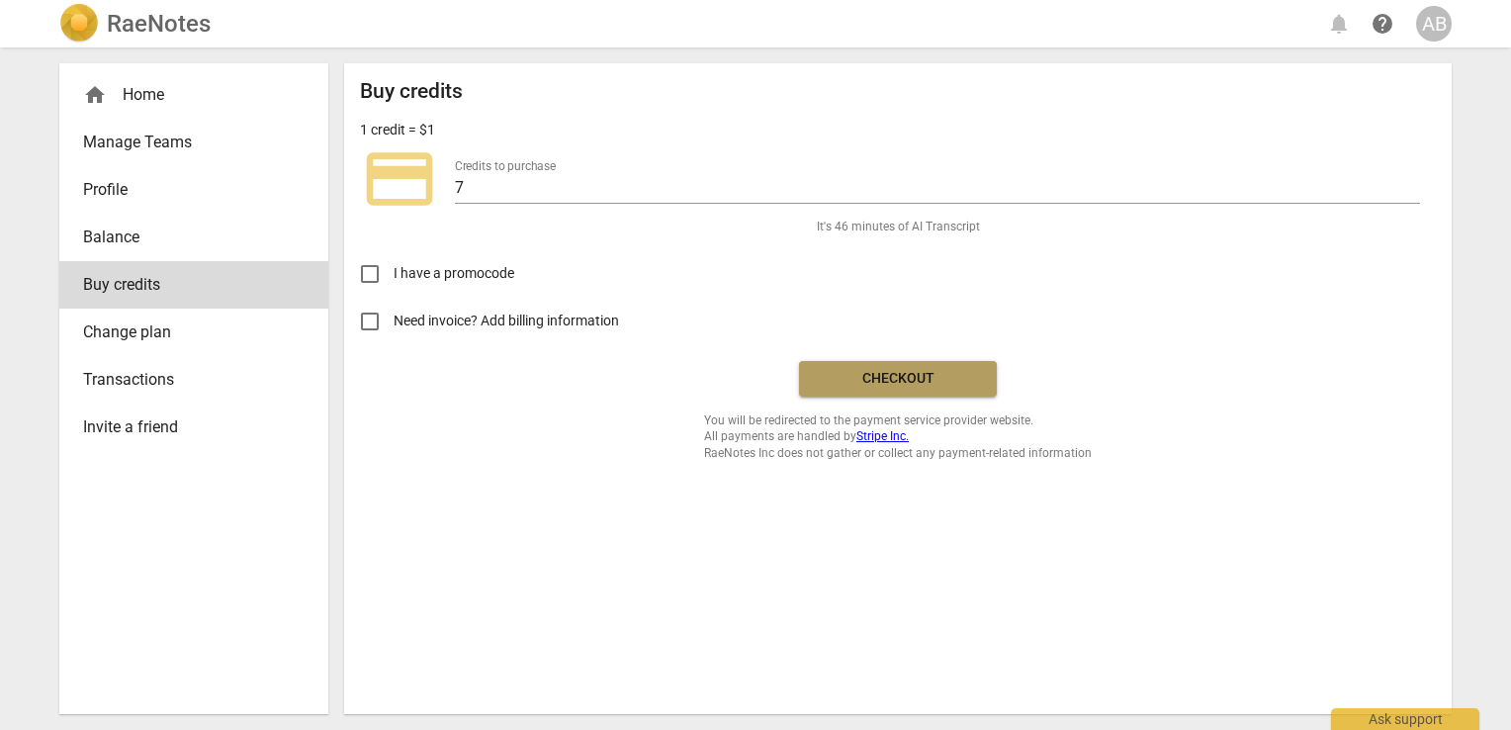
click at [907, 377] on span "Checkout" at bounding box center [898, 379] width 166 height 20
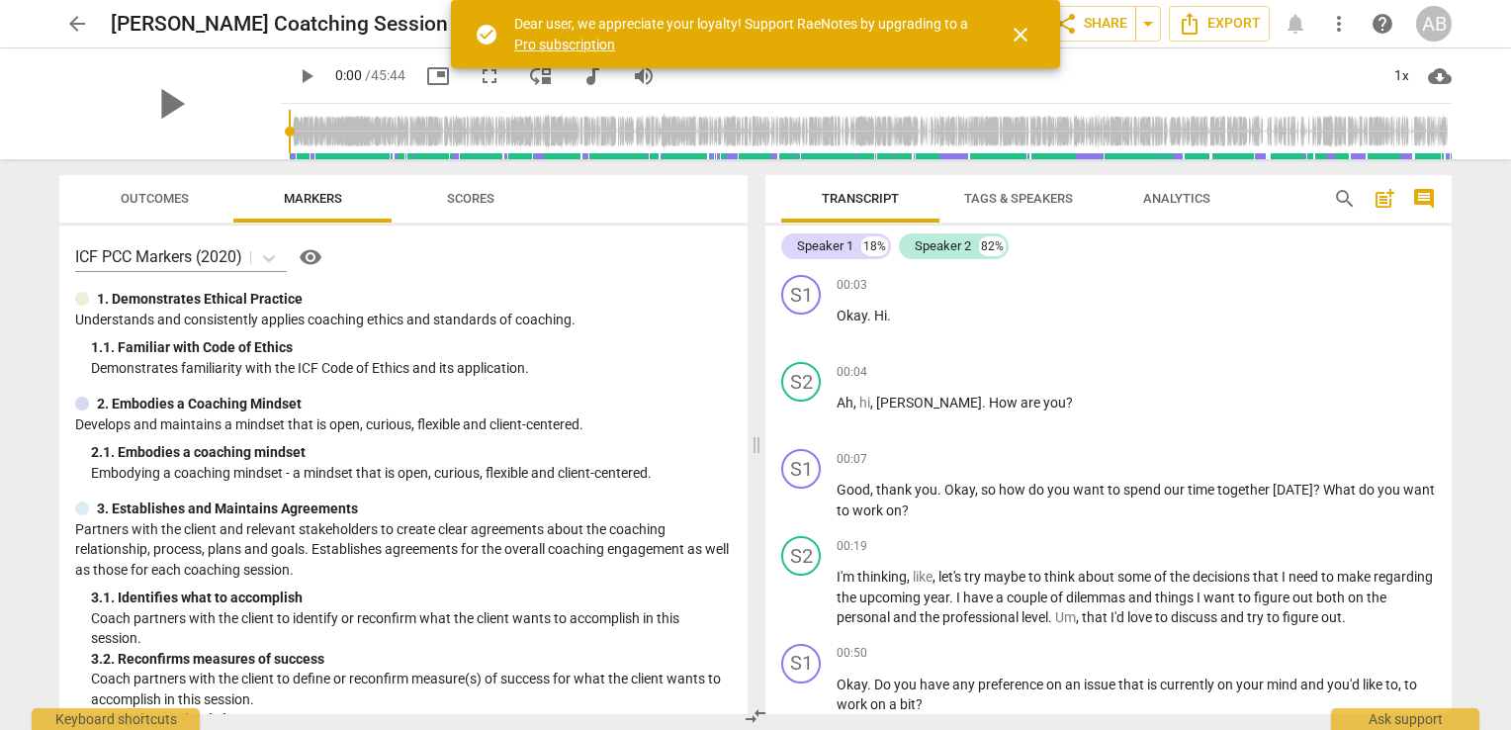
click at [1025, 43] on span "close" at bounding box center [1021, 35] width 24 height 24
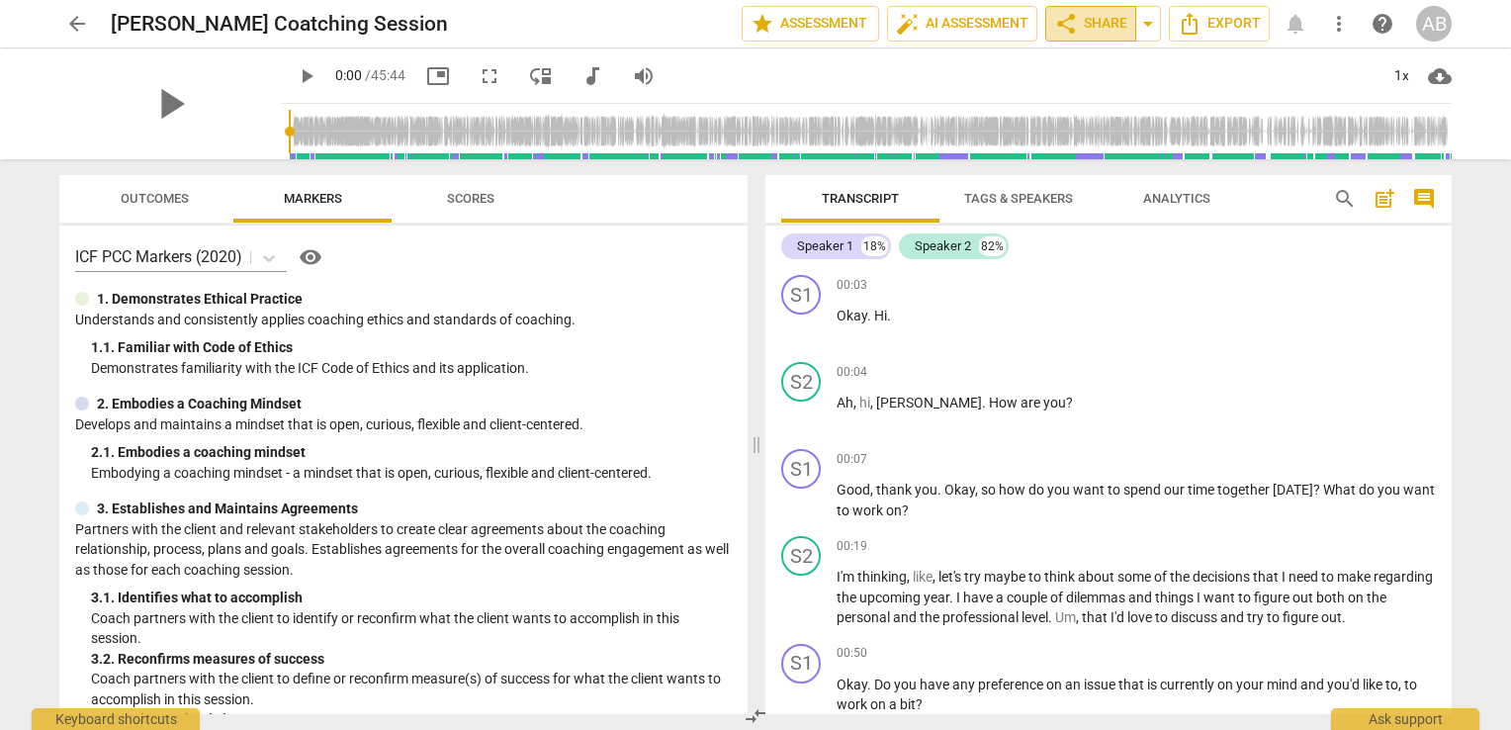
click at [1112, 38] on button "share Share" at bounding box center [1090, 24] width 91 height 36
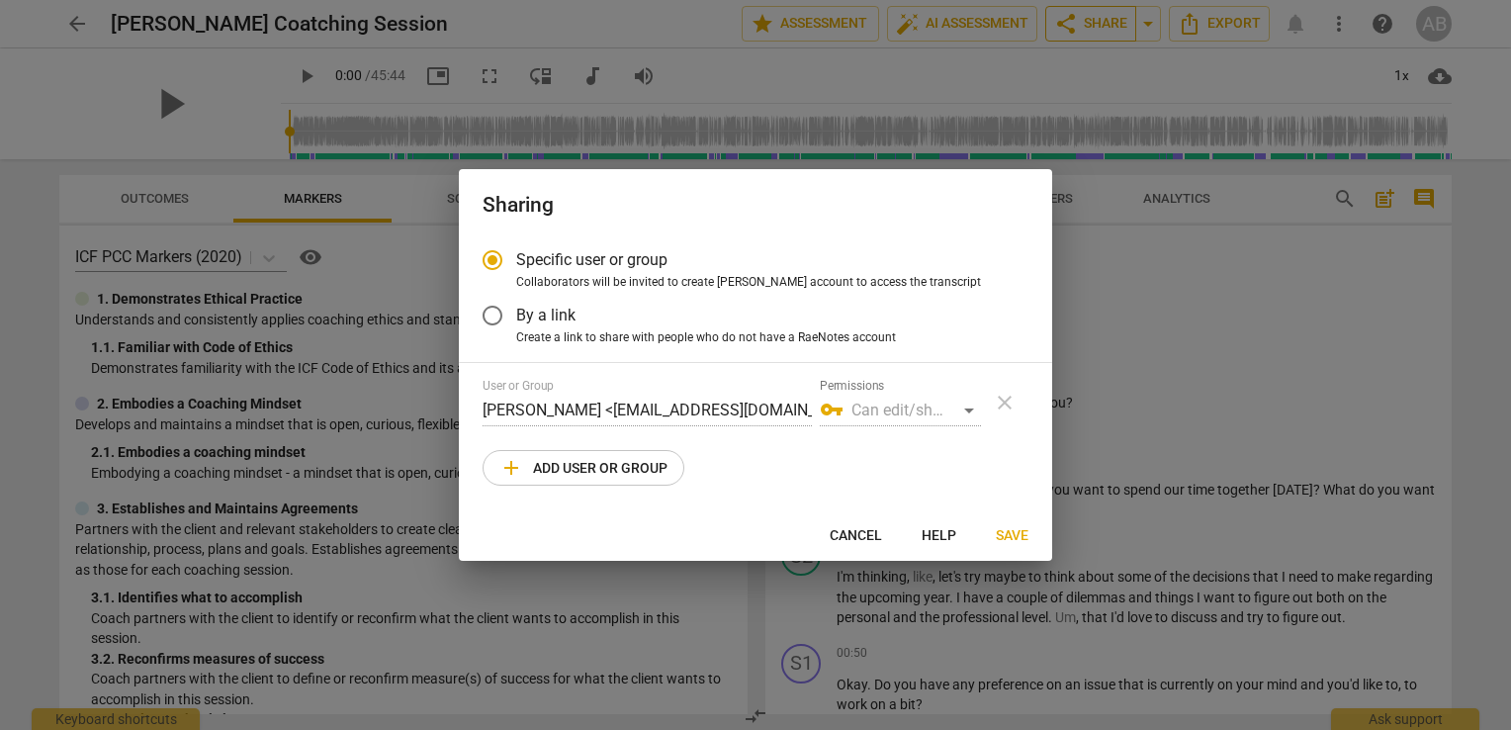
radio input "false"
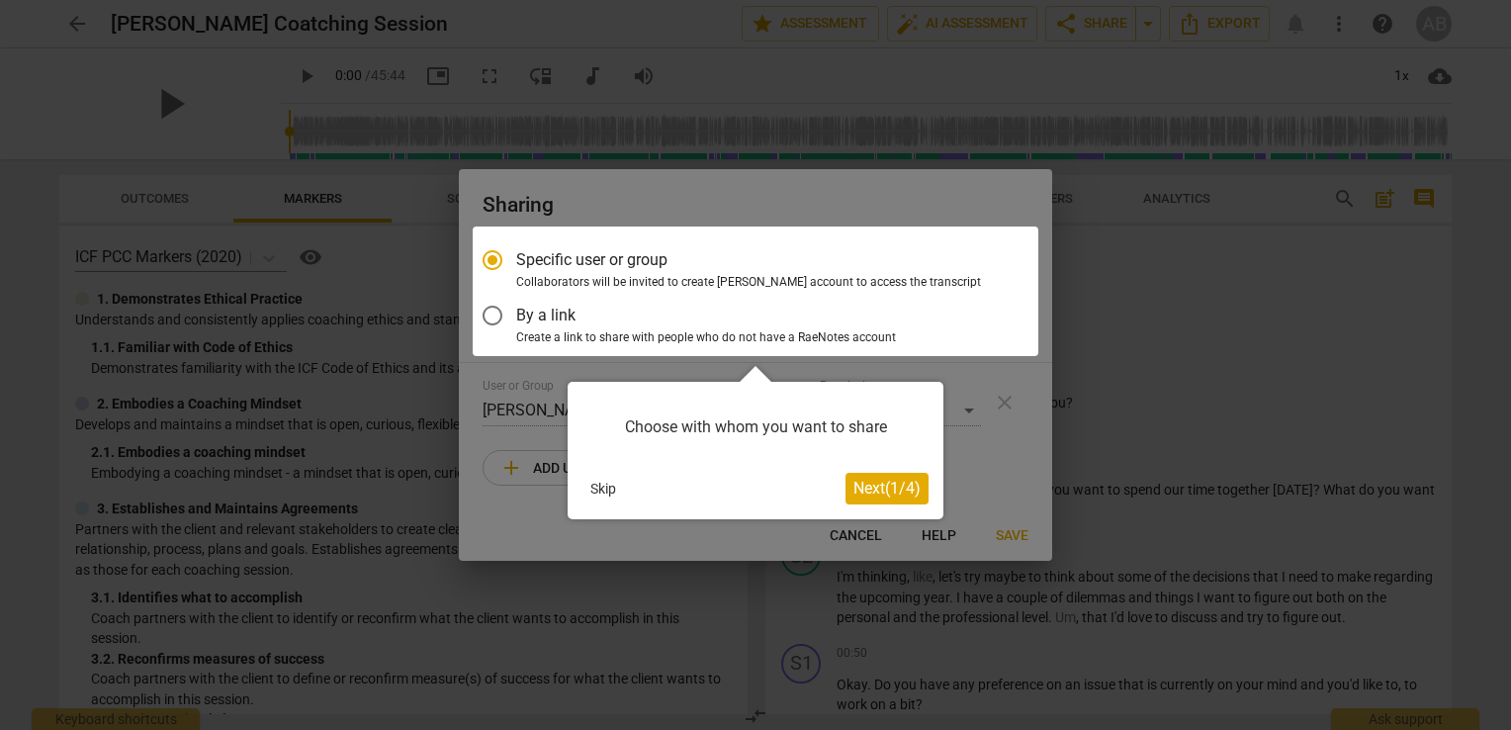
click at [496, 316] on div at bounding box center [756, 291] width 566 height 130
click at [866, 493] on span "Next ( 1 / 4 )" at bounding box center [887, 488] width 67 height 19
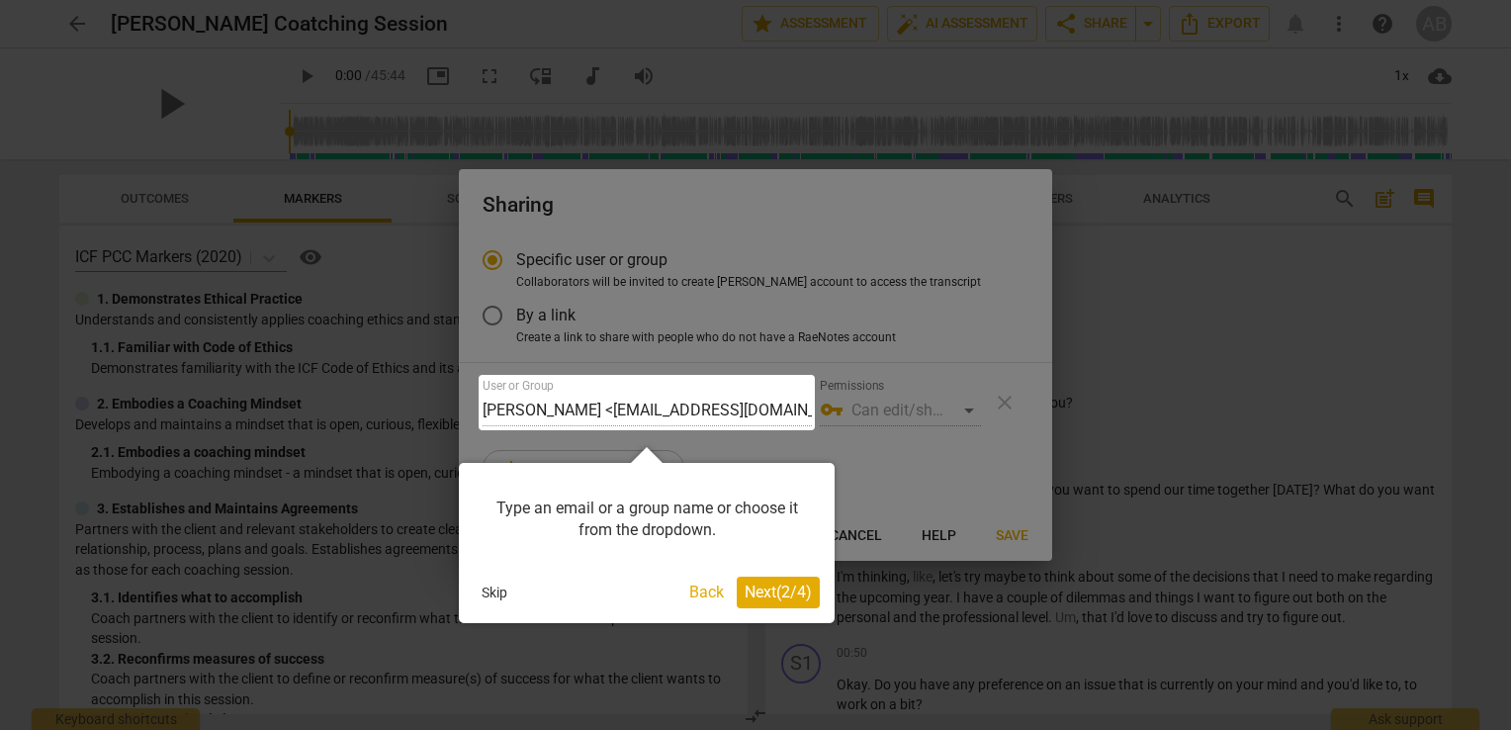
click at [771, 600] on span "Next ( 2 / 4 )" at bounding box center [778, 592] width 67 height 19
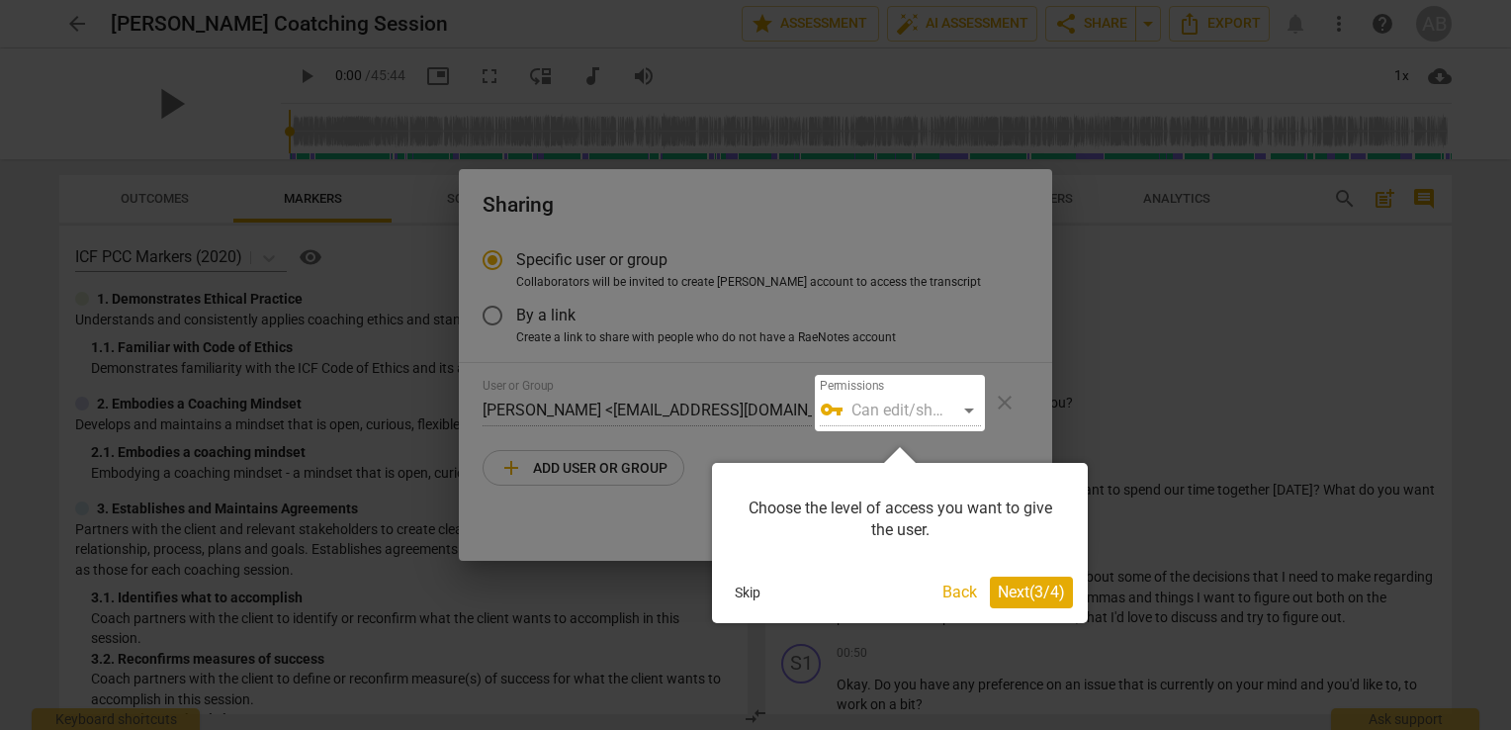
click at [1056, 587] on span "Next ( 3 / 4 )" at bounding box center [1031, 592] width 67 height 19
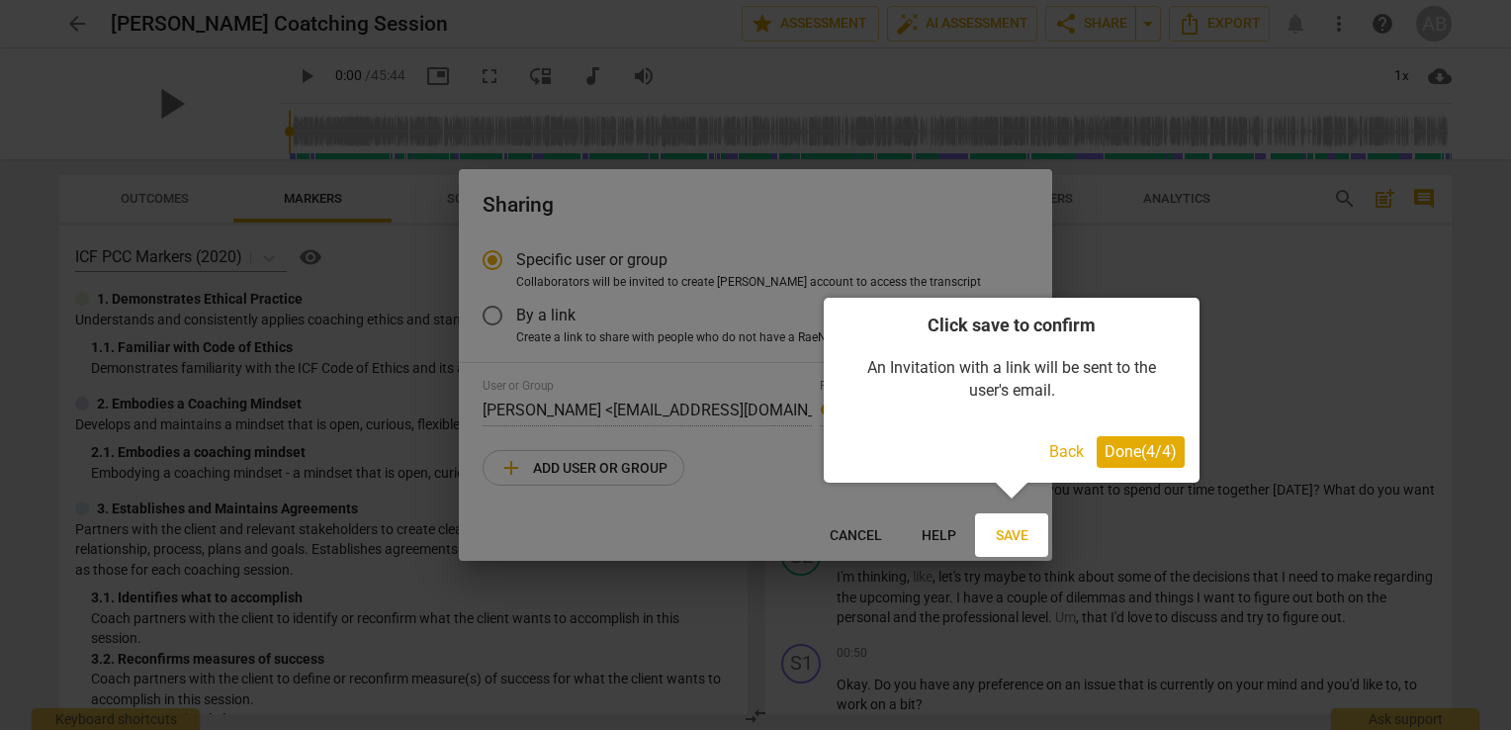
click at [1144, 451] on span "Done ( 4 / 4 )" at bounding box center [1141, 451] width 72 height 19
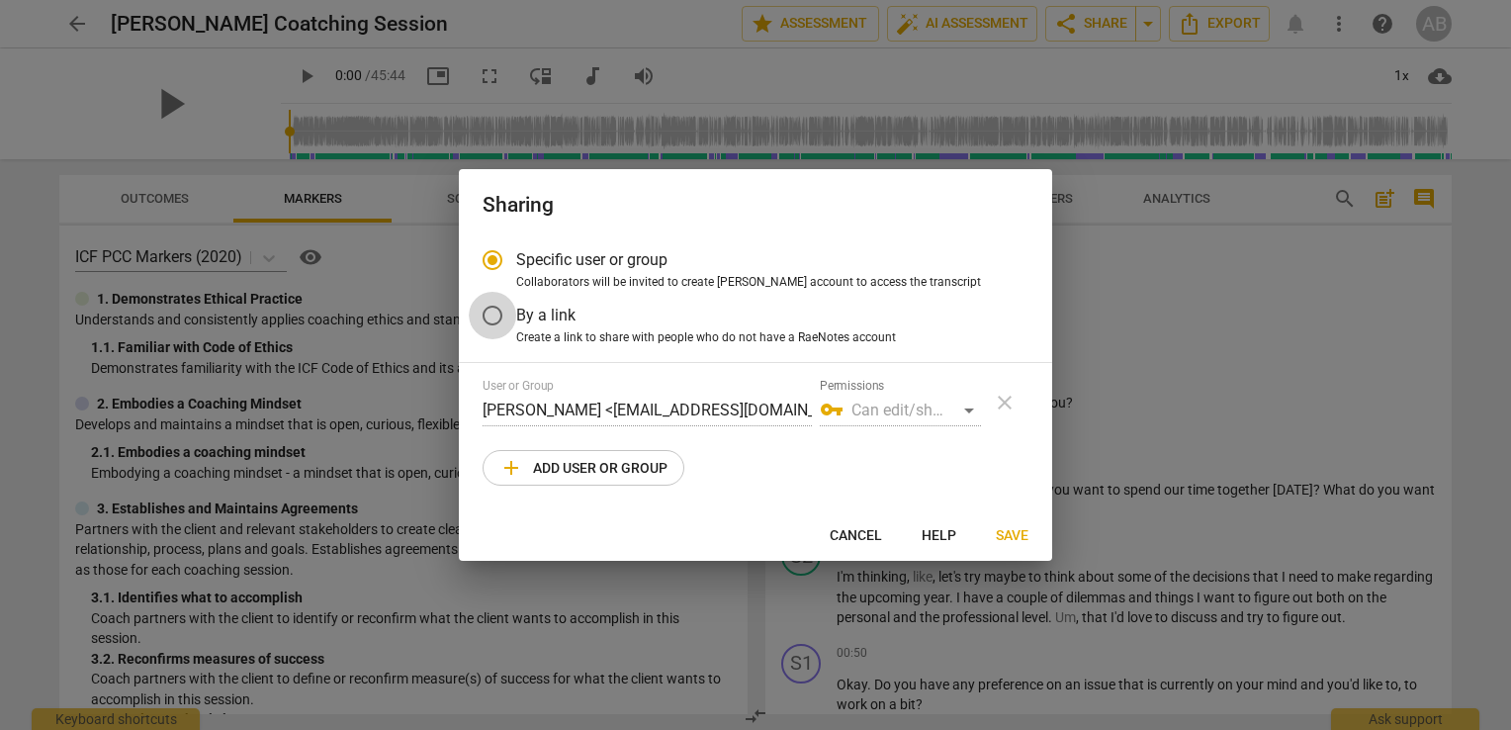
click at [502, 314] on input "By a link" at bounding box center [492, 315] width 47 height 47
radio input "false"
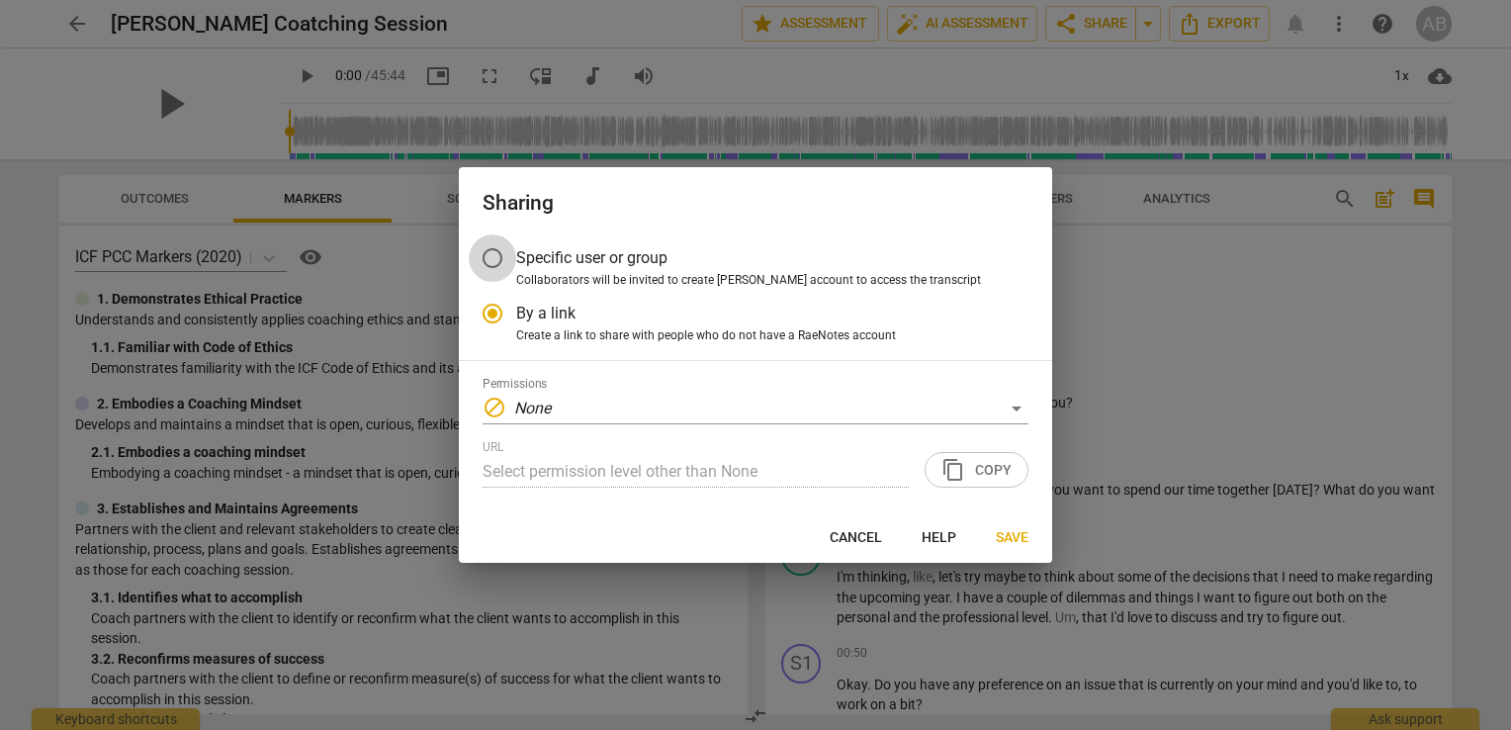
click at [487, 254] on input "Specific user or group" at bounding box center [492, 257] width 47 height 47
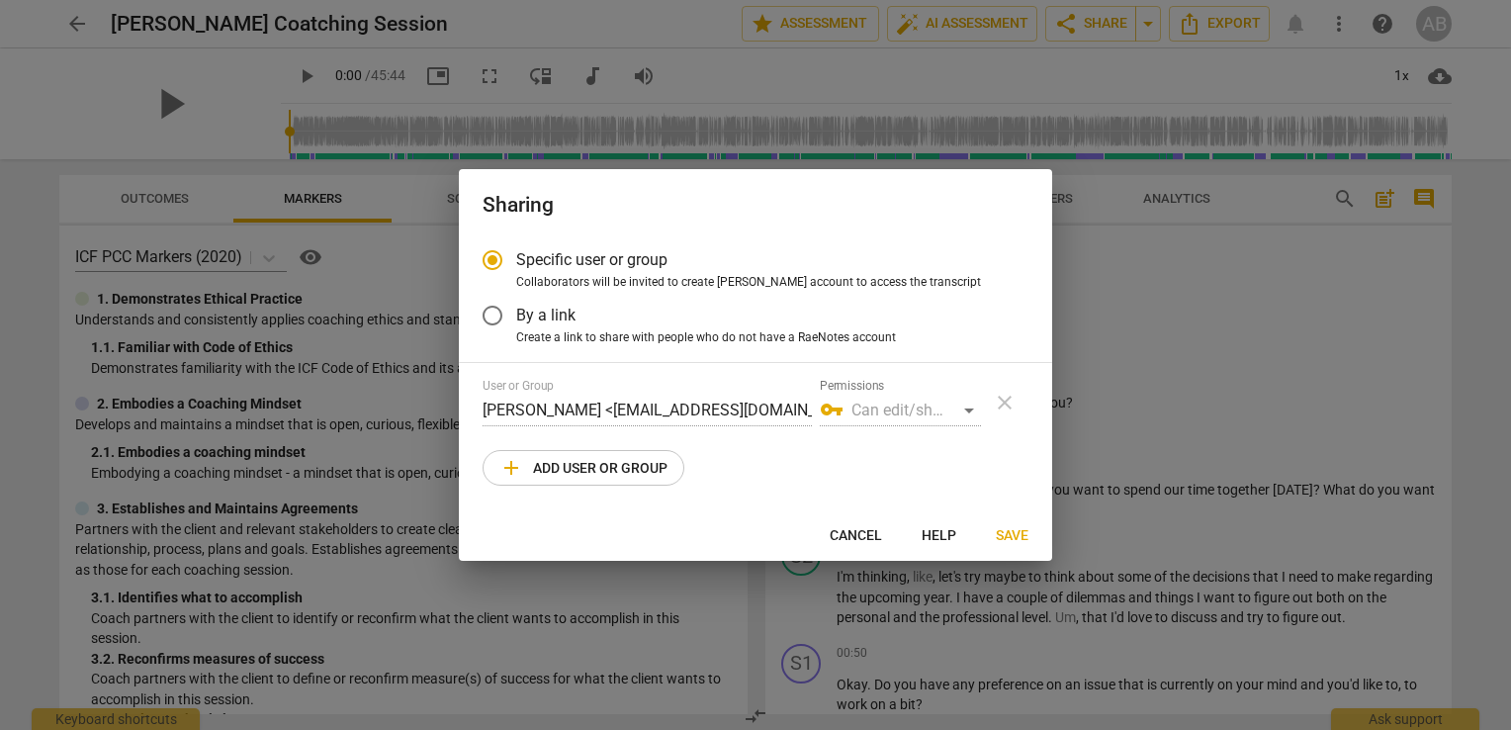
click at [613, 466] on span "add Add user or group" at bounding box center [583, 468] width 168 height 24
radio input "false"
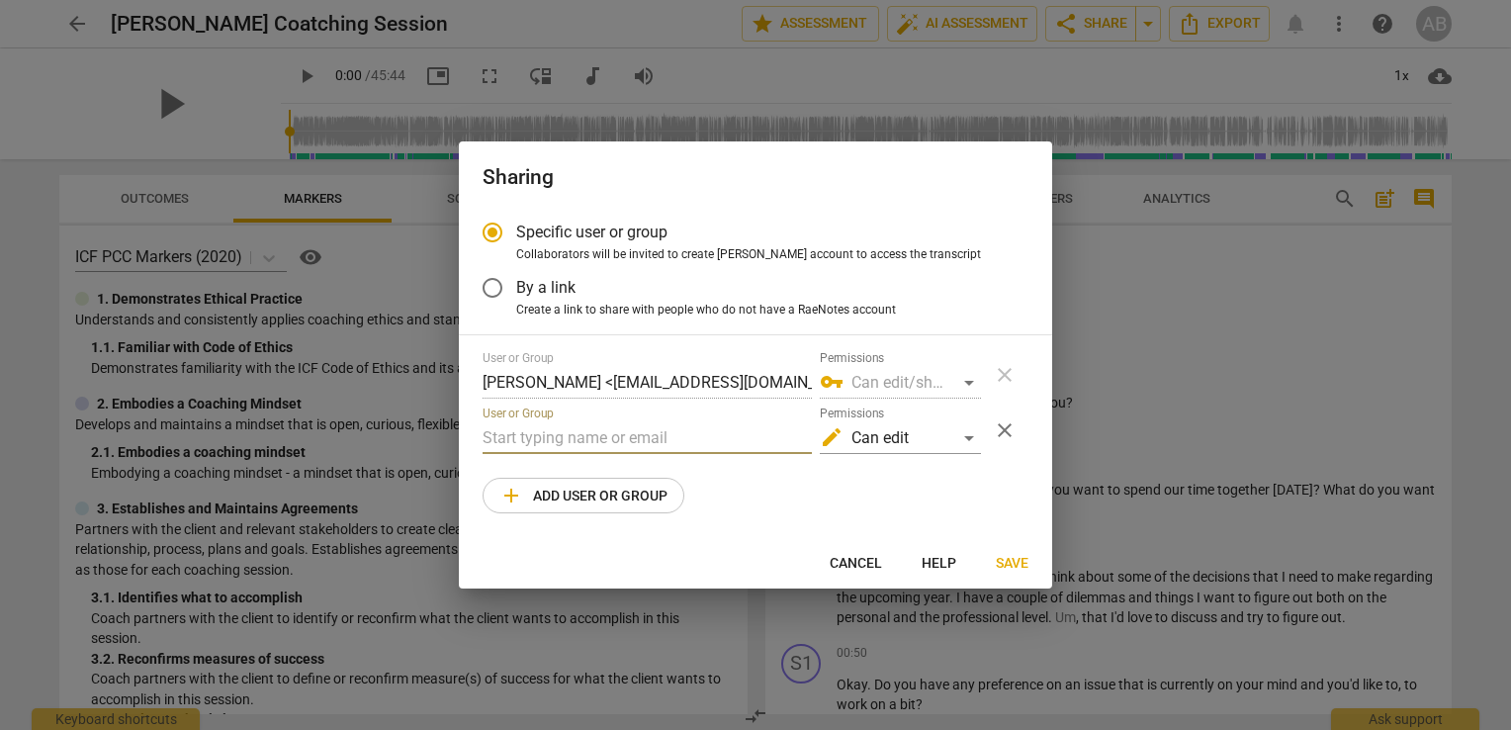
click at [570, 433] on input "text" at bounding box center [647, 438] width 329 height 32
type input "j"
paste input "[EMAIL_ADDRESS][DOMAIN_NAME]"
type input "[EMAIL_ADDRESS][DOMAIN_NAME]"
click at [534, 493] on span "add Add user or group" at bounding box center [583, 496] width 168 height 24
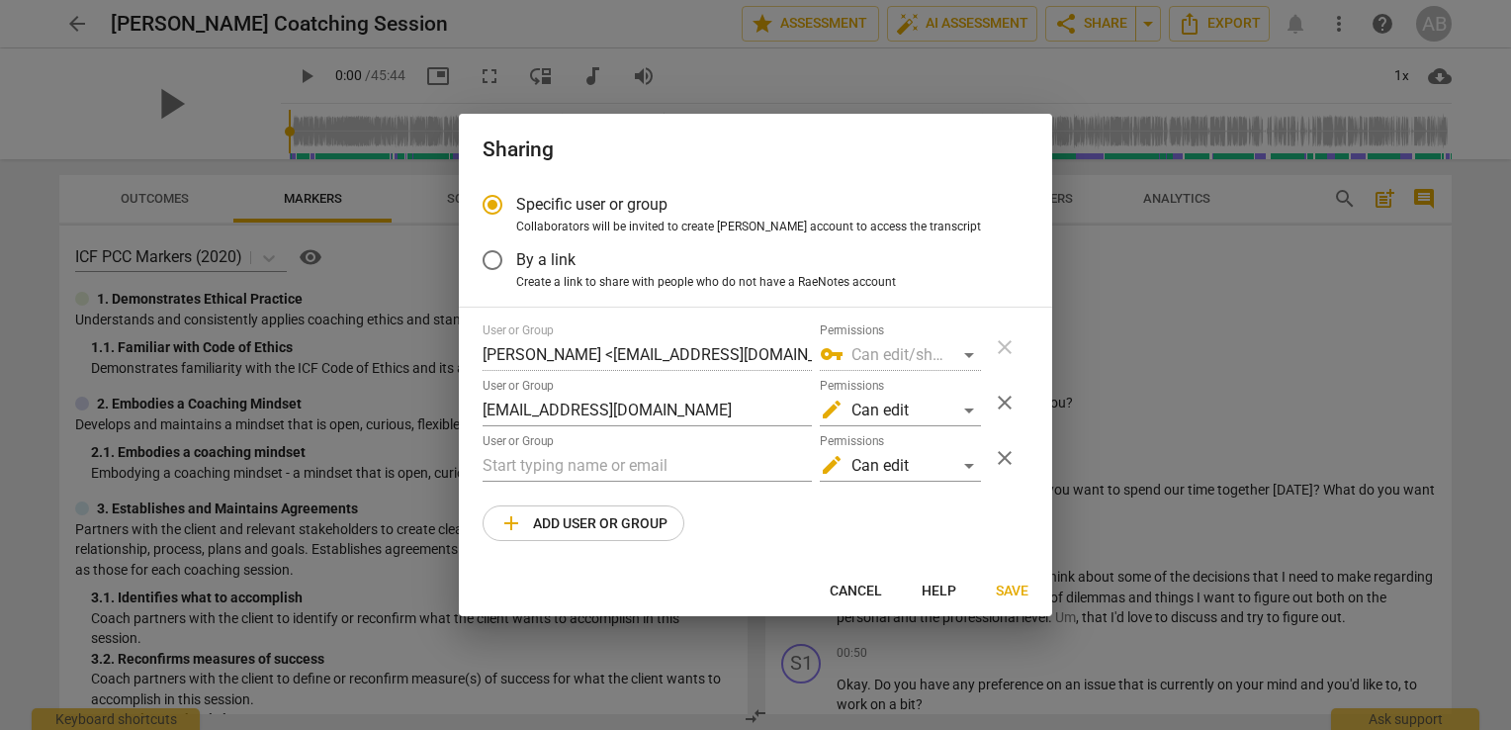
drag, startPoint x: 1000, startPoint y: 452, endPoint x: 1009, endPoint y: 508, distance: 57.1
click at [1009, 508] on div "User or Group [PERSON_NAME] <[EMAIL_ADDRESS][DOMAIN_NAME]> Permissions vpn_key …" at bounding box center [756, 432] width 546 height 218
click at [1005, 480] on button "close" at bounding box center [1004, 457] width 47 height 47
radio input "false"
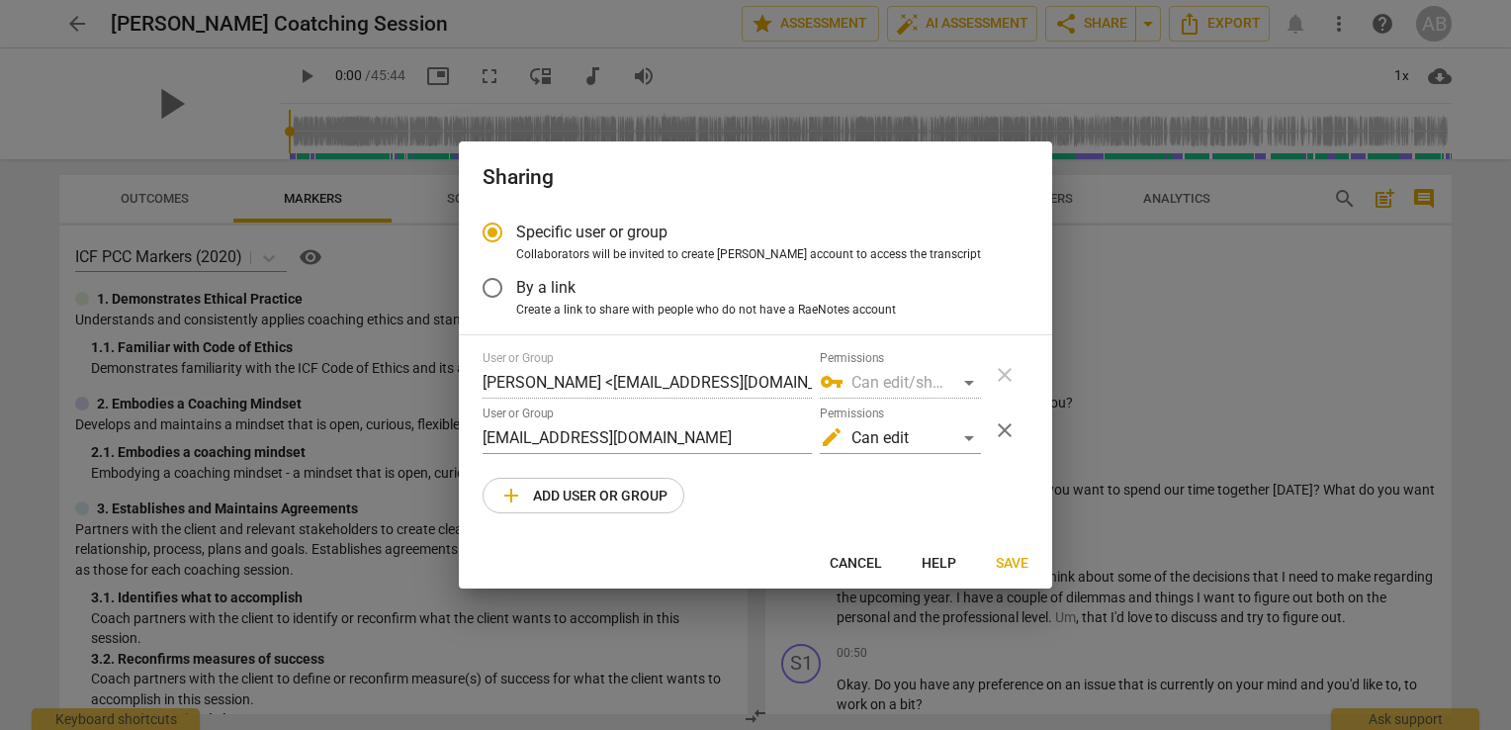
click at [1013, 564] on span "Save" at bounding box center [1012, 564] width 33 height 20
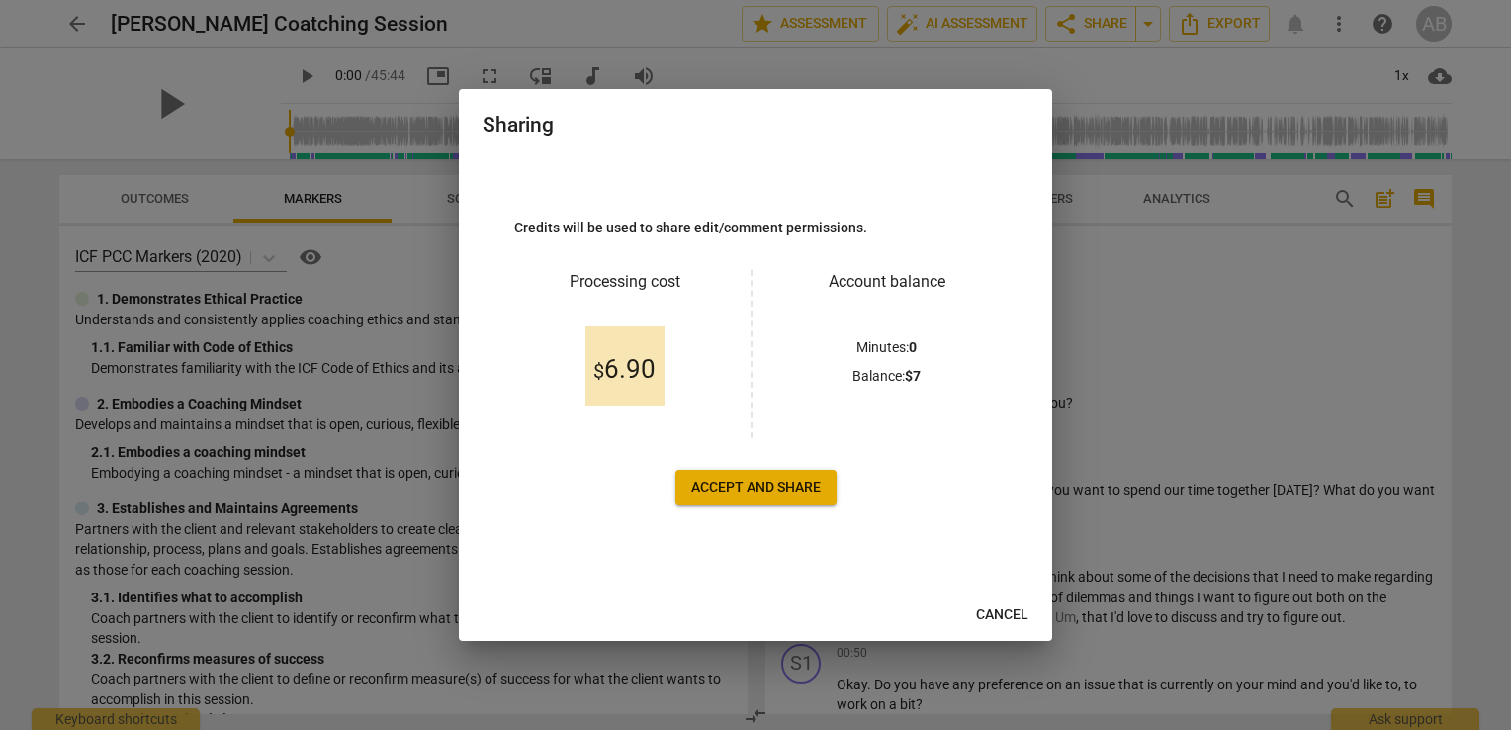
click at [998, 613] on span "Cancel" at bounding box center [1002, 615] width 52 height 20
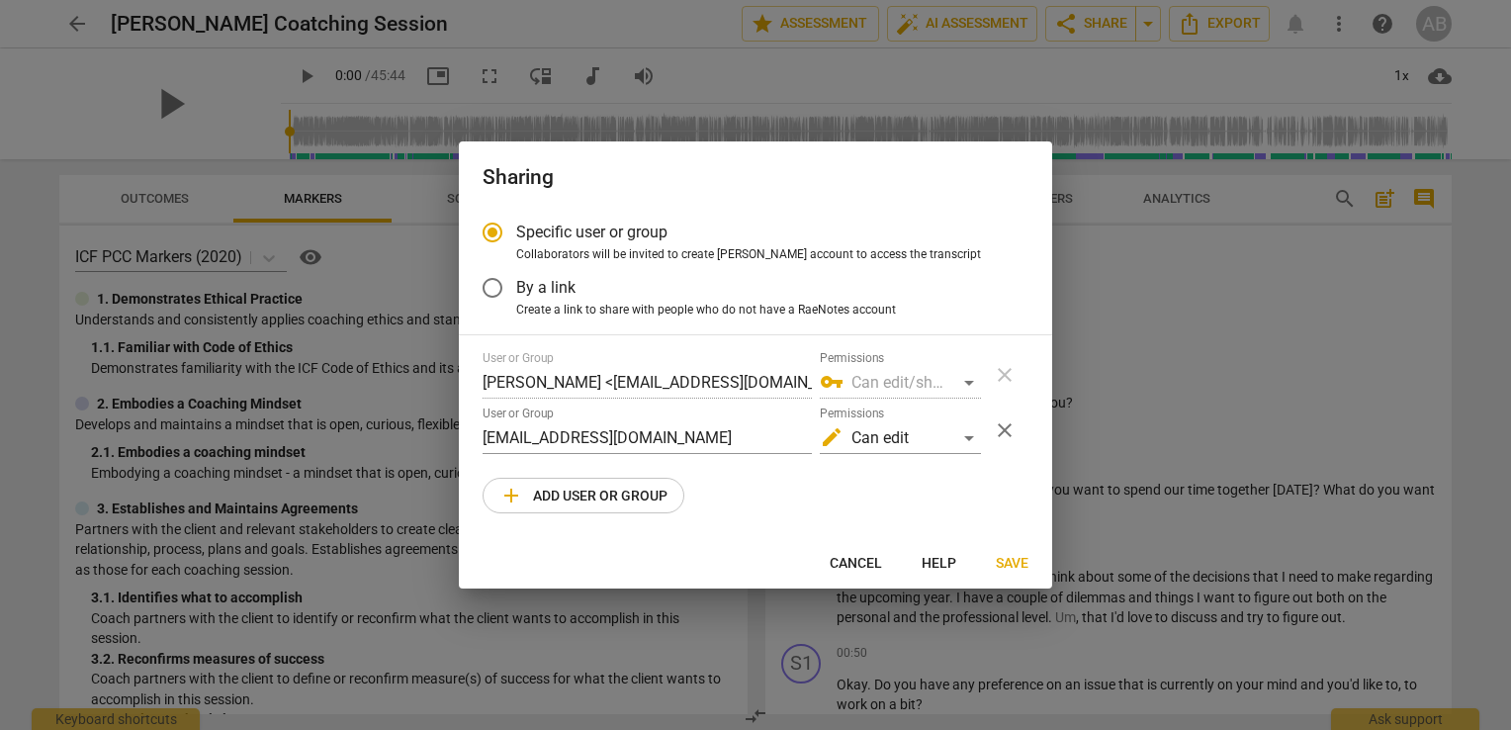
click at [495, 282] on input "By a link" at bounding box center [492, 287] width 47 height 47
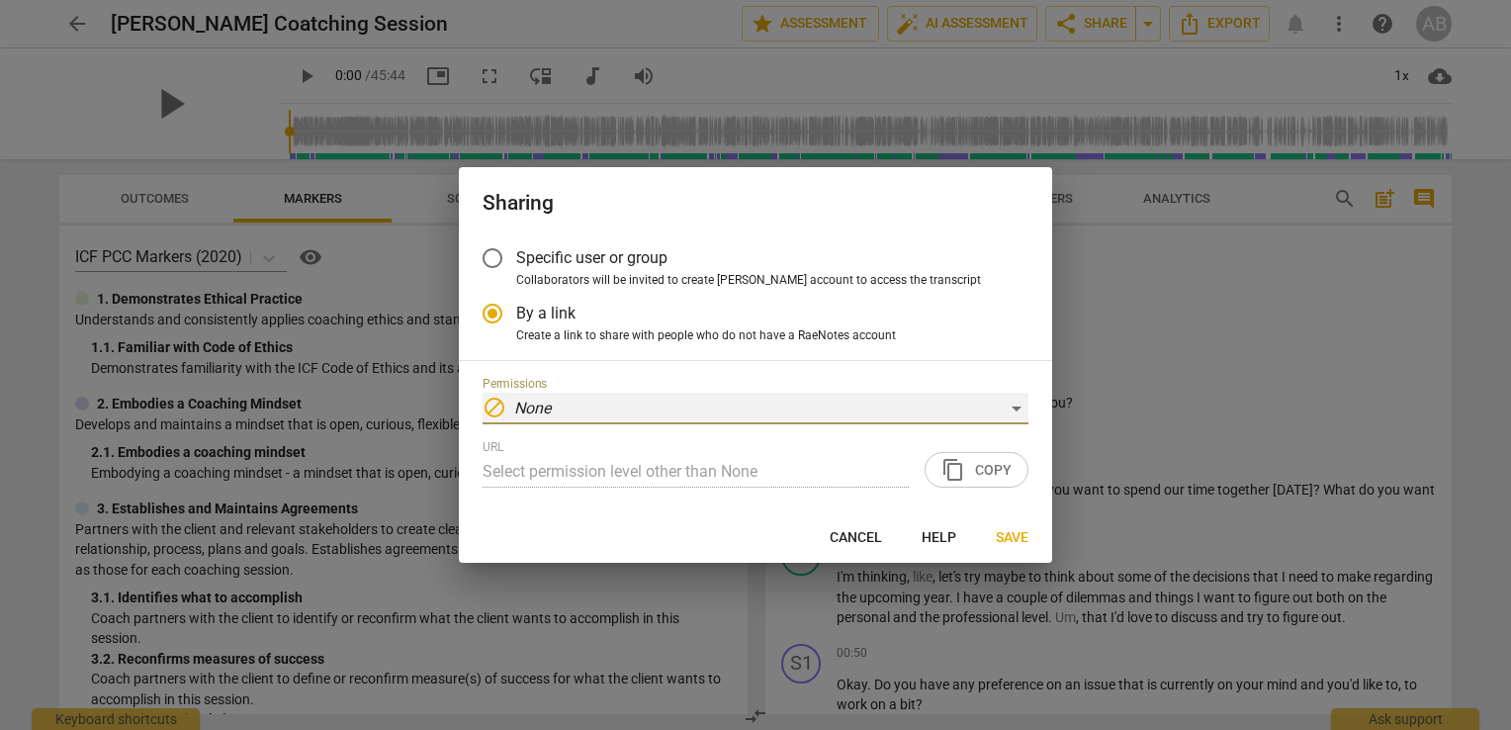
click at [587, 410] on div "block None" at bounding box center [756, 409] width 546 height 32
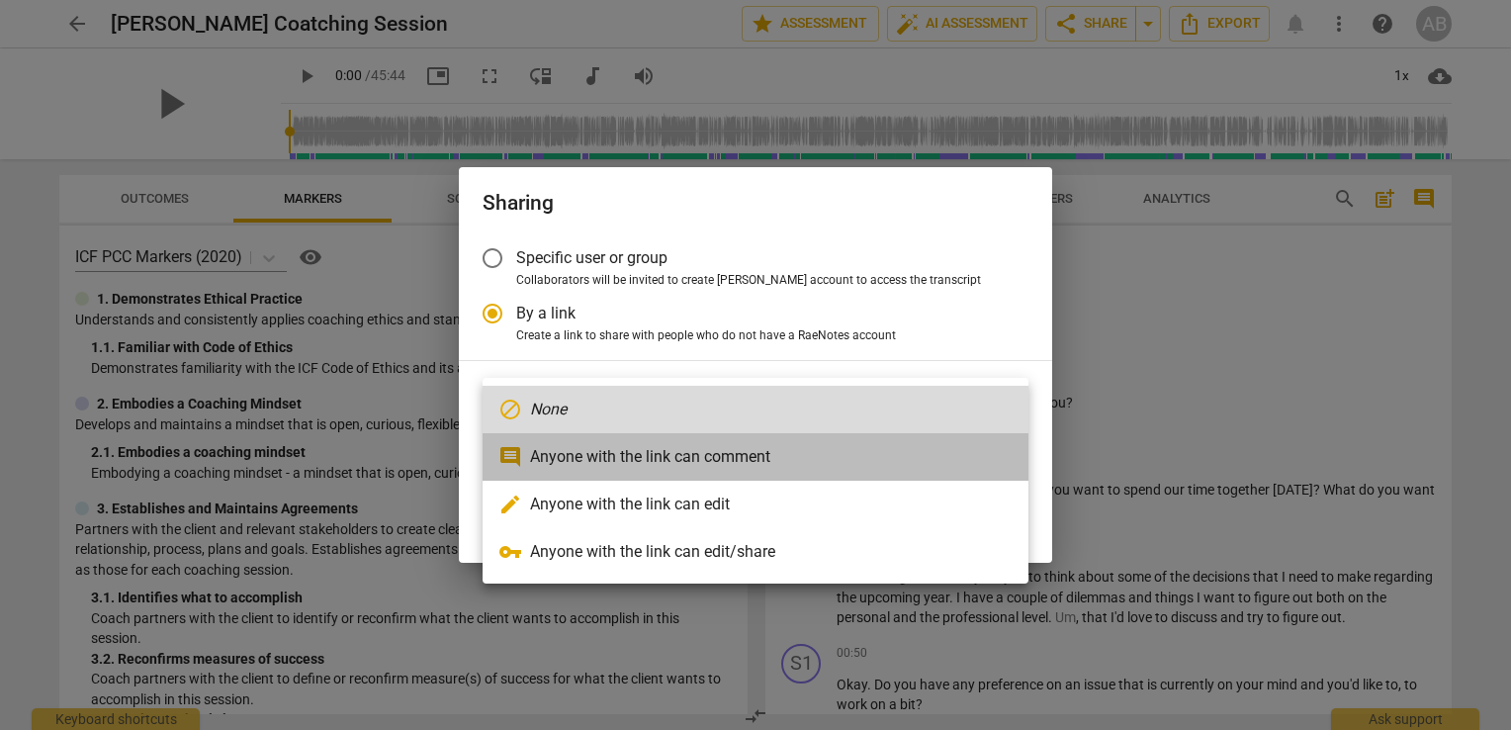
click at [583, 454] on li "comment Anyone with the link can comment" at bounding box center [756, 456] width 546 height 47
radio input "false"
type input "[URL][DOMAIN_NAME]"
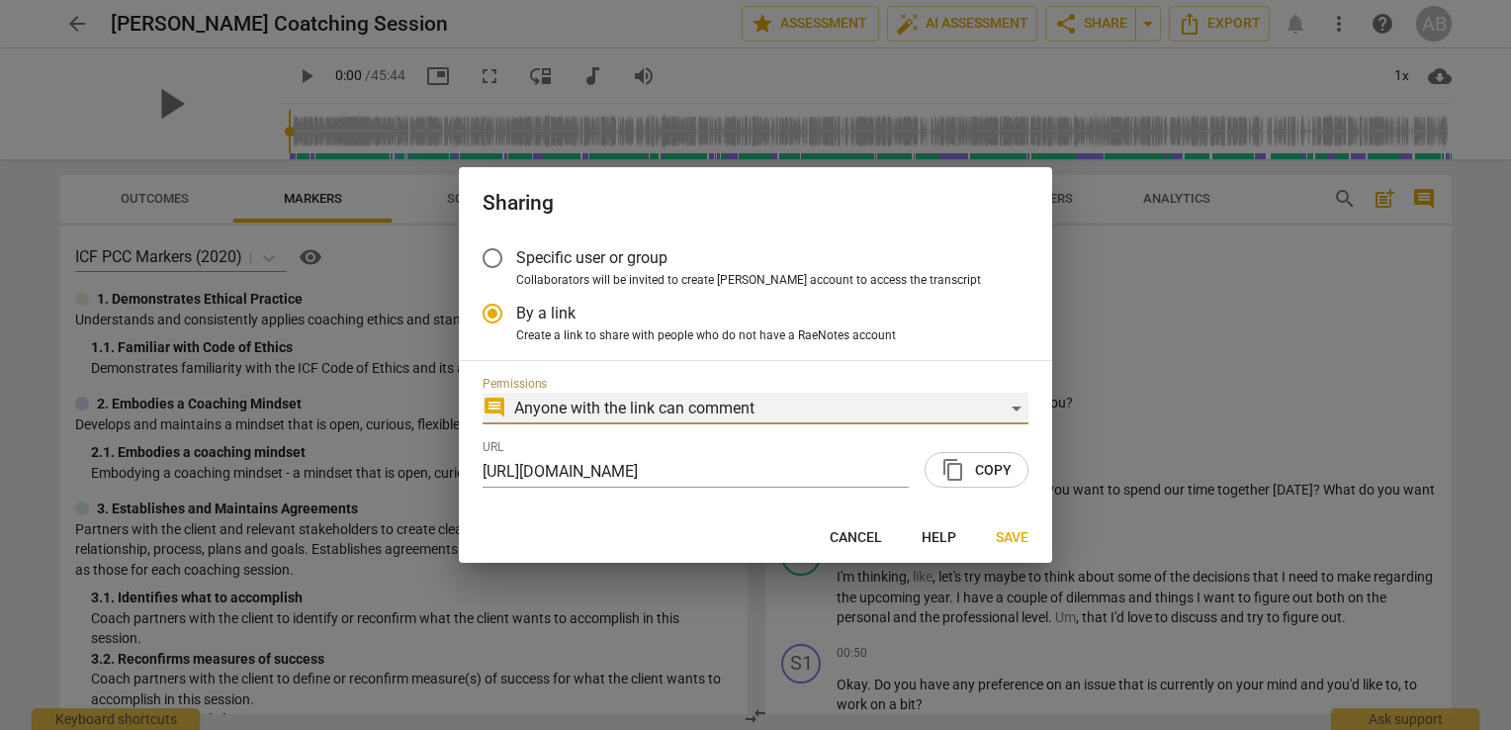
click at [570, 406] on div "comment Anyone with the link can comment" at bounding box center [756, 409] width 546 height 32
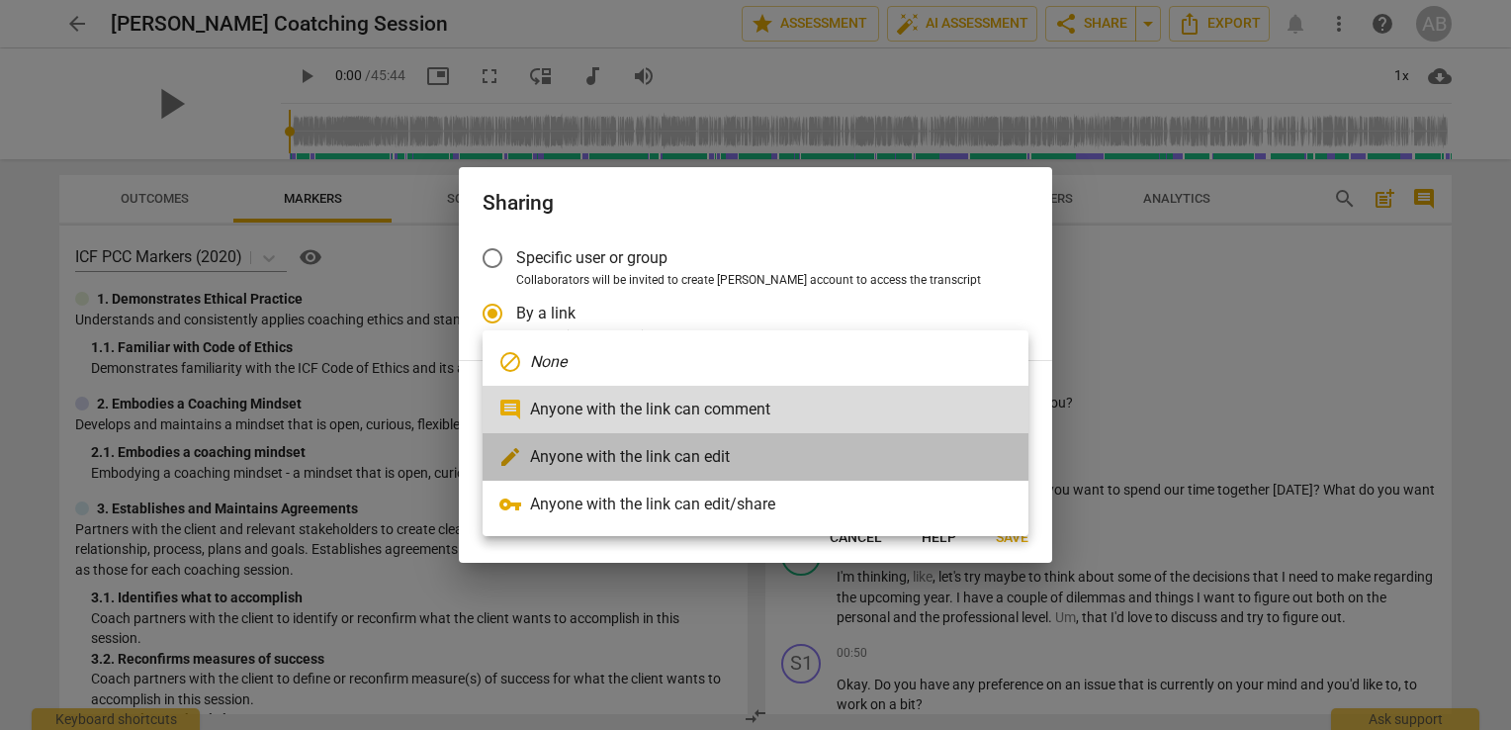
click at [608, 448] on li "edit Anyone with the link can edit" at bounding box center [756, 456] width 546 height 47
radio input "false"
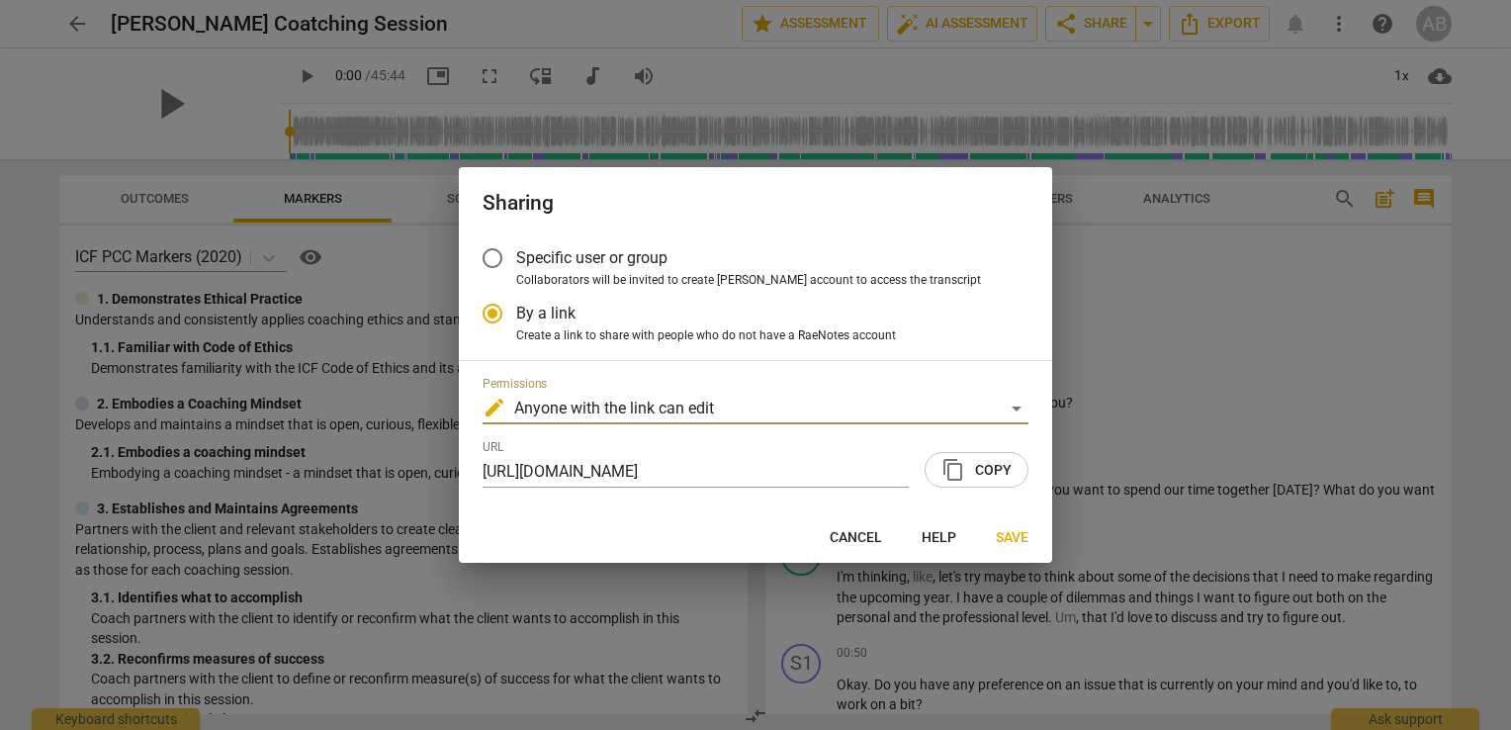
click at [985, 464] on span "content_copy Copy" at bounding box center [977, 470] width 70 height 24
click at [1020, 528] on span "Save" at bounding box center [1012, 538] width 33 height 20
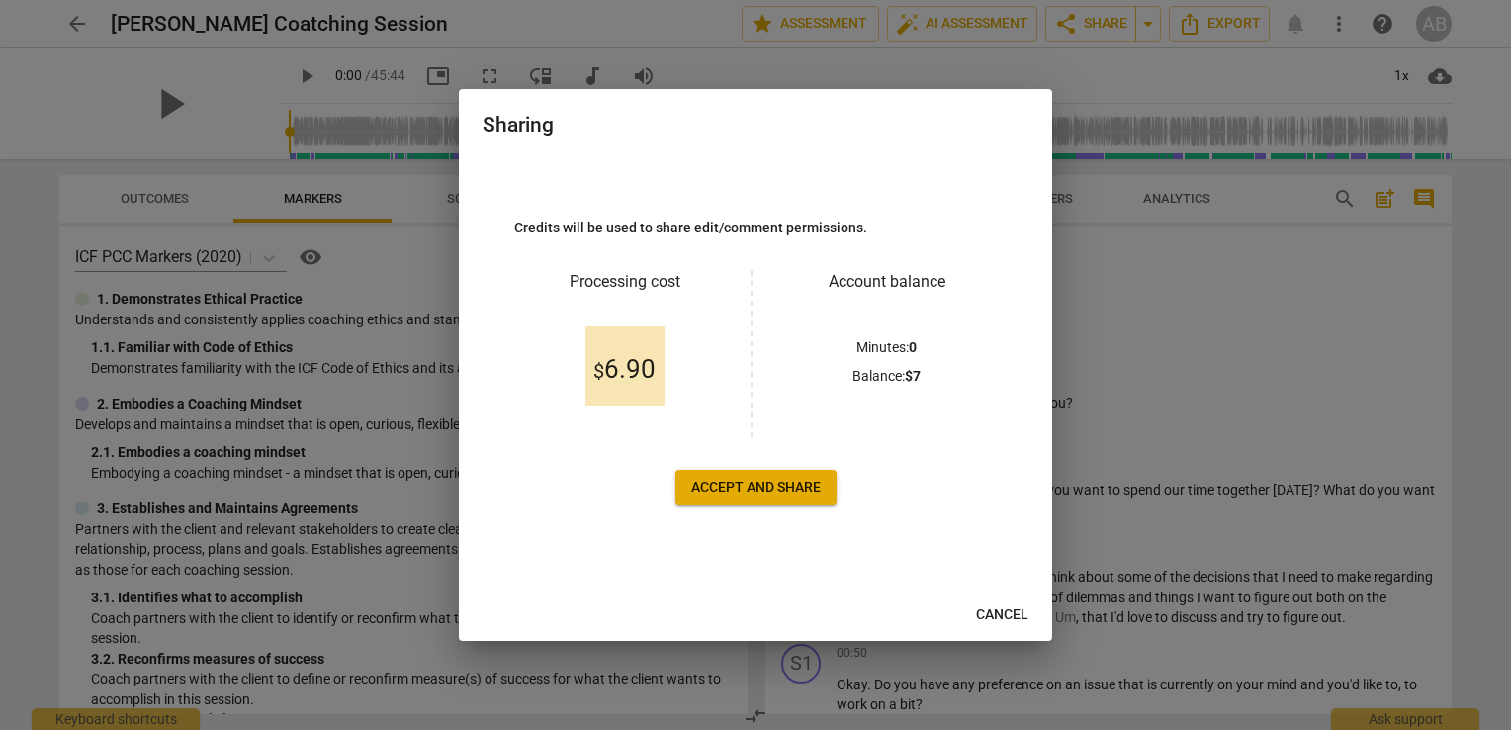
click at [793, 485] on span "Accept and share" at bounding box center [756, 488] width 130 height 20
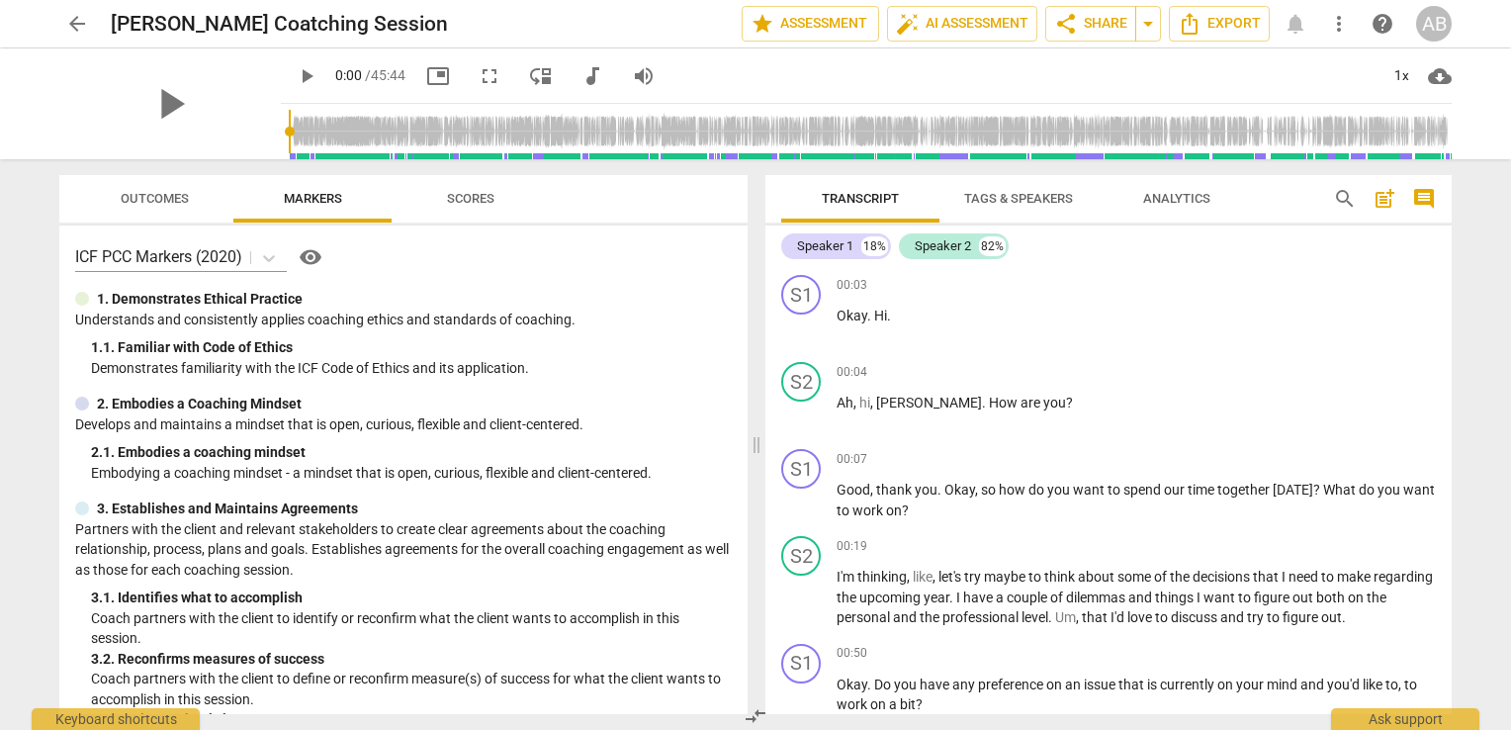
drag, startPoint x: 1452, startPoint y: 271, endPoint x: 1445, endPoint y: 489, distance: 217.7
click at [1445, 489] on div "Transcript Tags & Speakers Analytics search post_add comment Speaker 1 18% Spea…" at bounding box center [1113, 444] width 710 height 571
click at [1064, 573] on span "think" at bounding box center [1061, 577] width 34 height 16
click at [1098, 584] on p "I'm thinking , like , let's try maybe to think about some of the decisions that…" at bounding box center [1136, 597] width 599 height 61
click at [860, 405] on span "hi" at bounding box center [864, 403] width 11 height 16
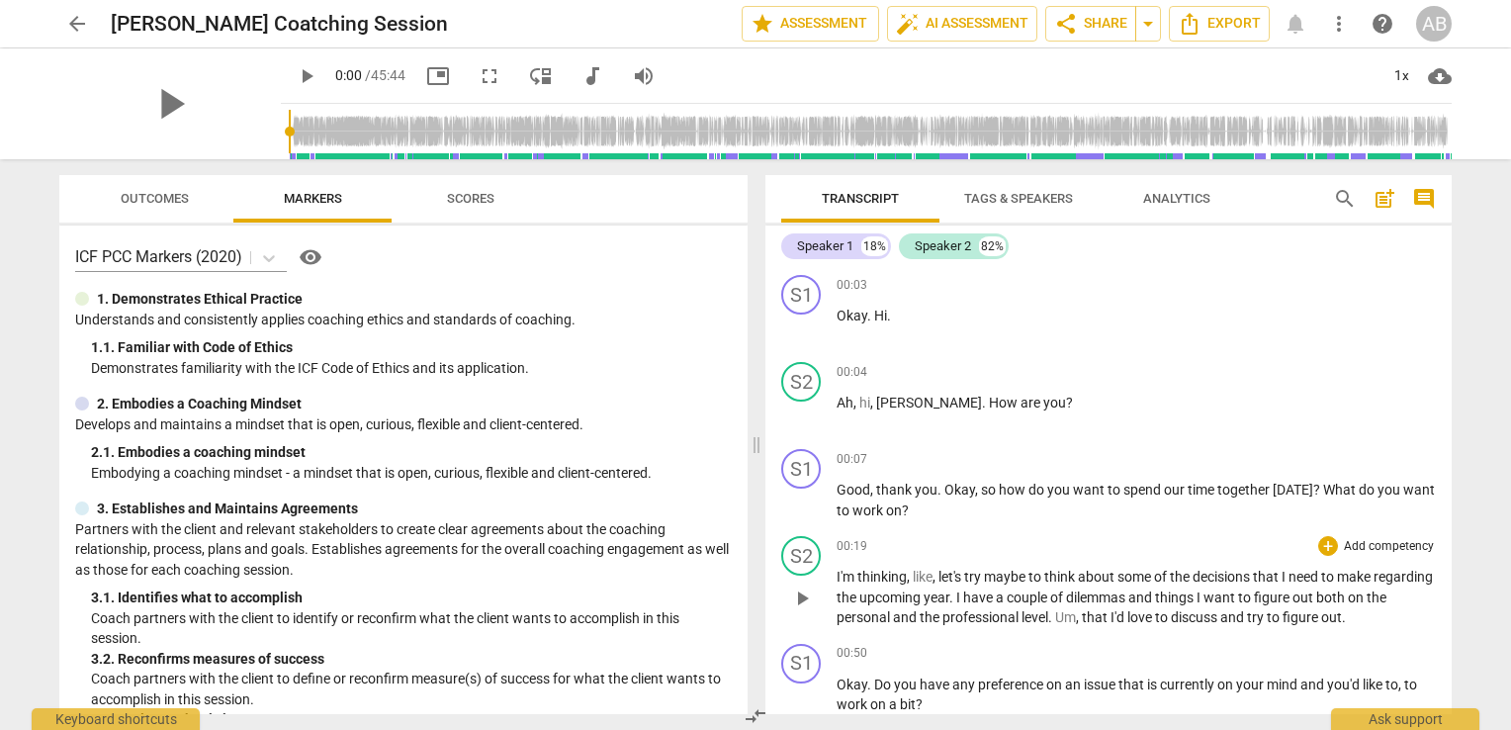
click at [920, 536] on div "00:19 + Add competency keyboard_arrow_right" at bounding box center [1136, 546] width 599 height 20
click at [893, 609] on span "personal" at bounding box center [865, 617] width 56 height 16
click at [1009, 201] on span "Tags & Speakers" at bounding box center [1018, 198] width 109 height 15
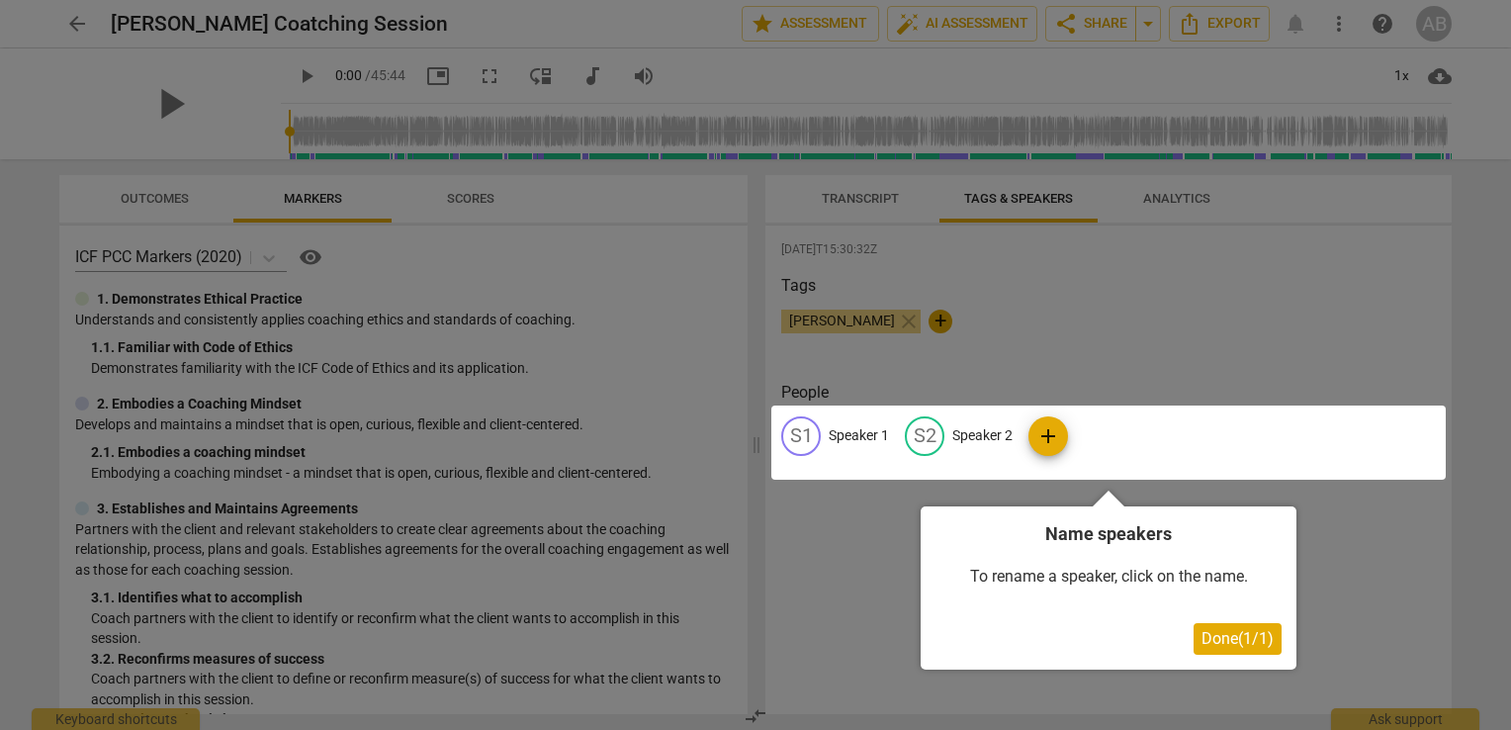
click at [1227, 643] on span "Done ( 1 / 1 )" at bounding box center [1238, 638] width 72 height 19
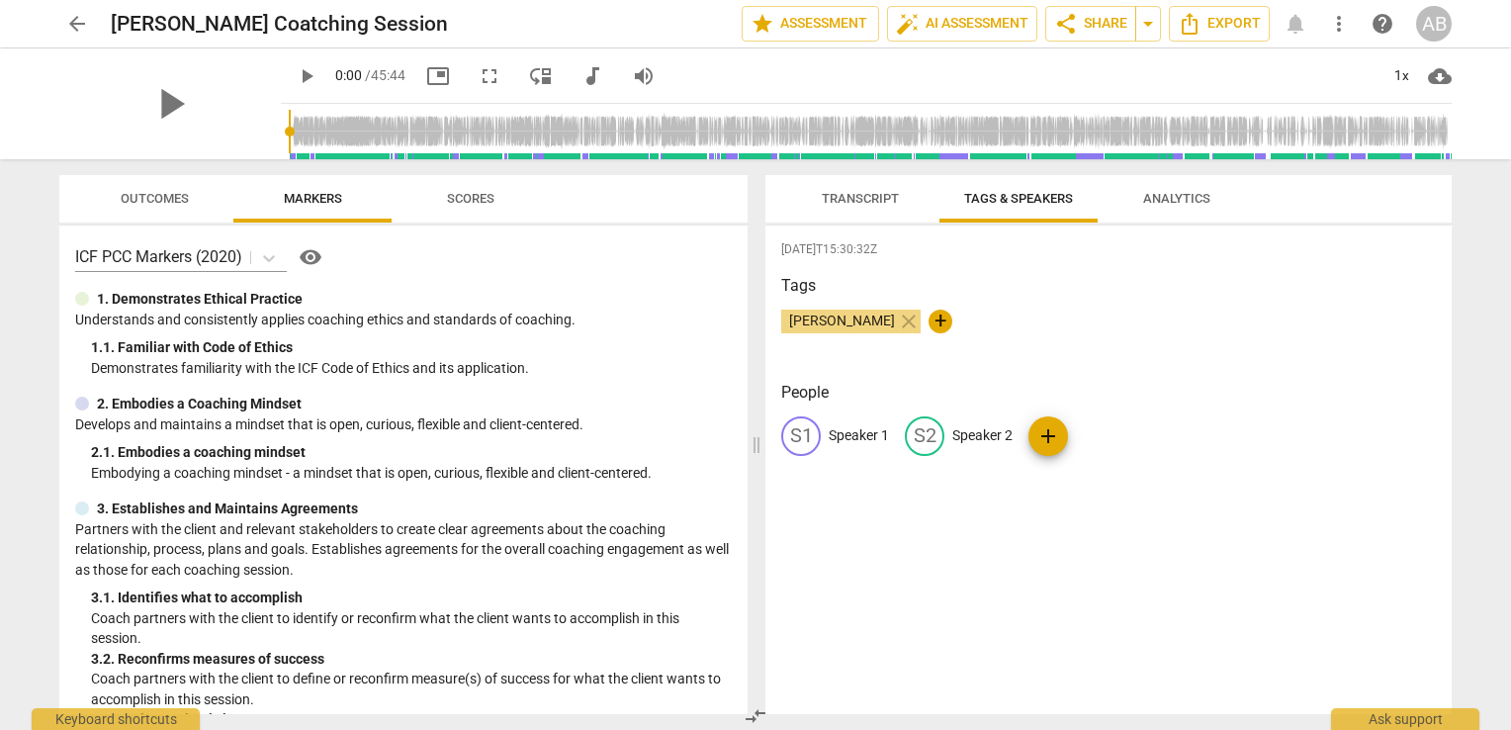
click at [836, 198] on span "Transcript" at bounding box center [860, 198] width 77 height 15
